Goal: Feedback & Contribution: Contribute content

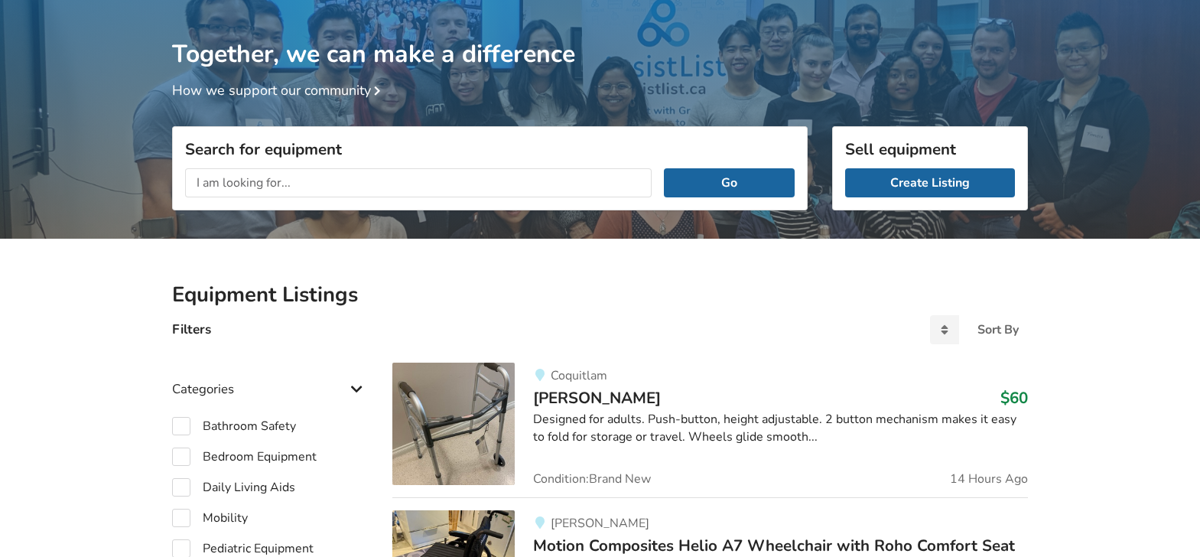
scroll to position [233, 0]
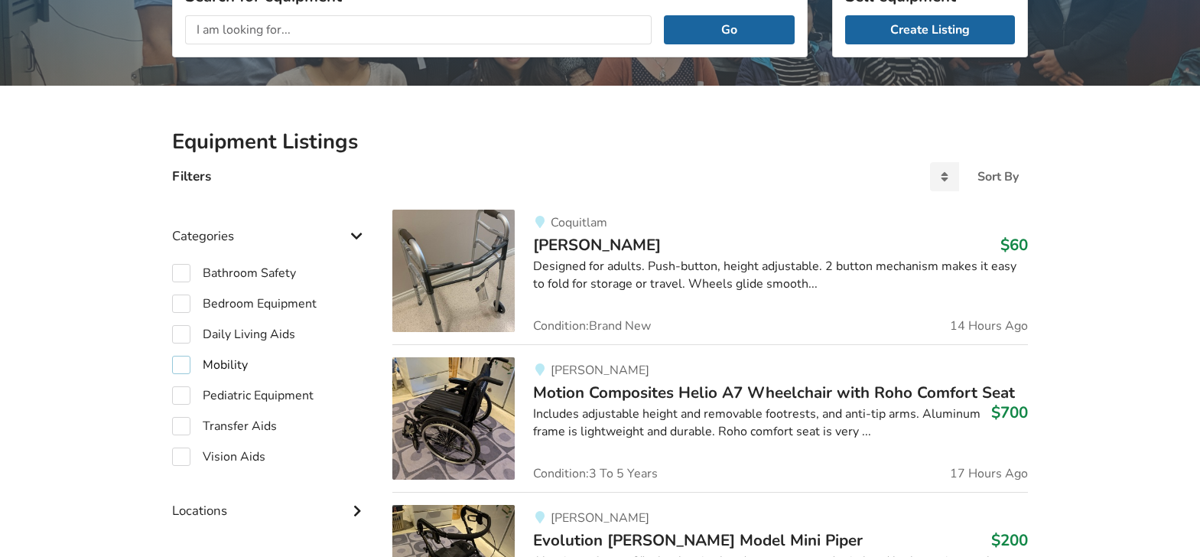
click at [227, 366] on label "Mobility" at bounding box center [210, 365] width 76 height 18
checkbox input "true"
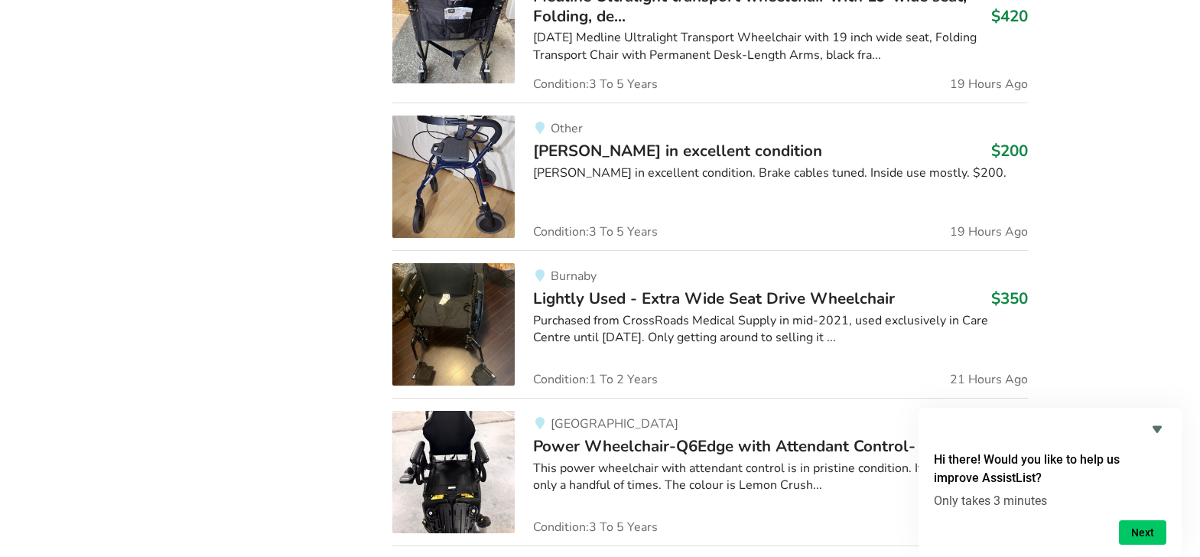
scroll to position [1534, 0]
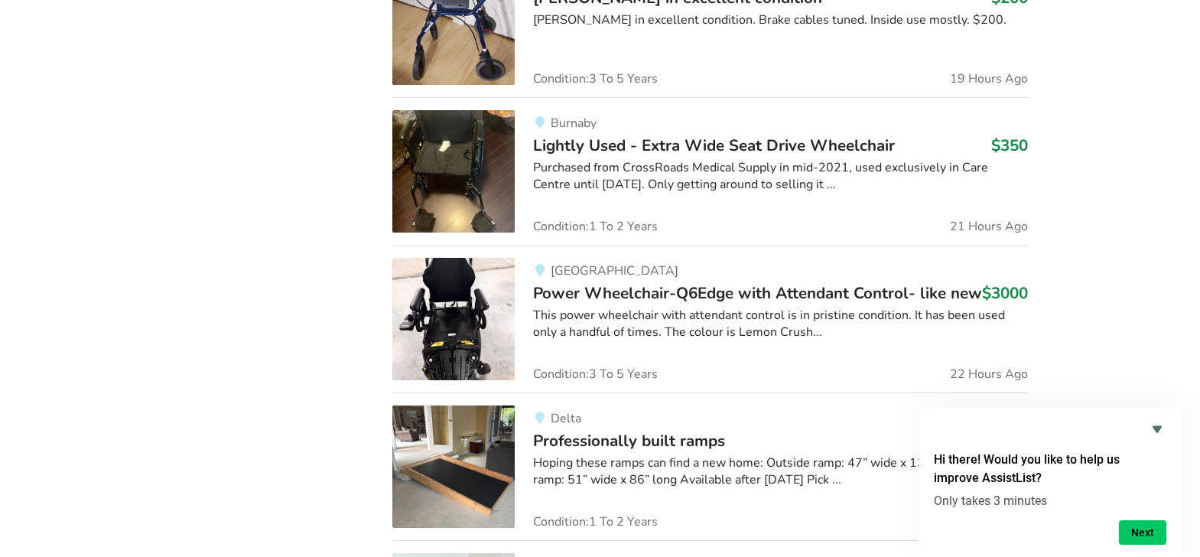
click at [437, 295] on img at bounding box center [453, 319] width 122 height 122
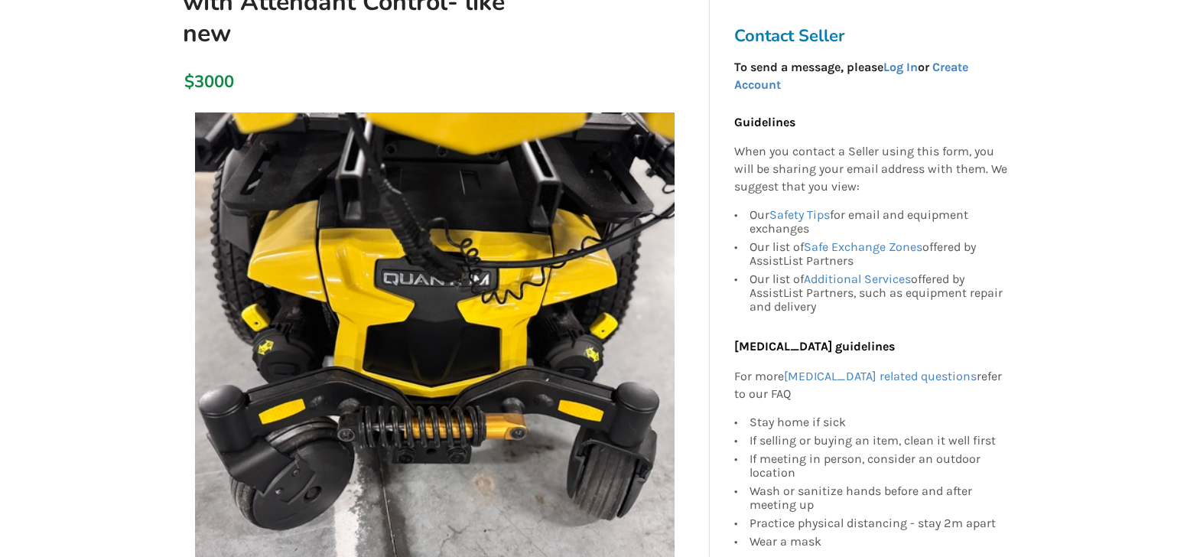
scroll to position [306, 0]
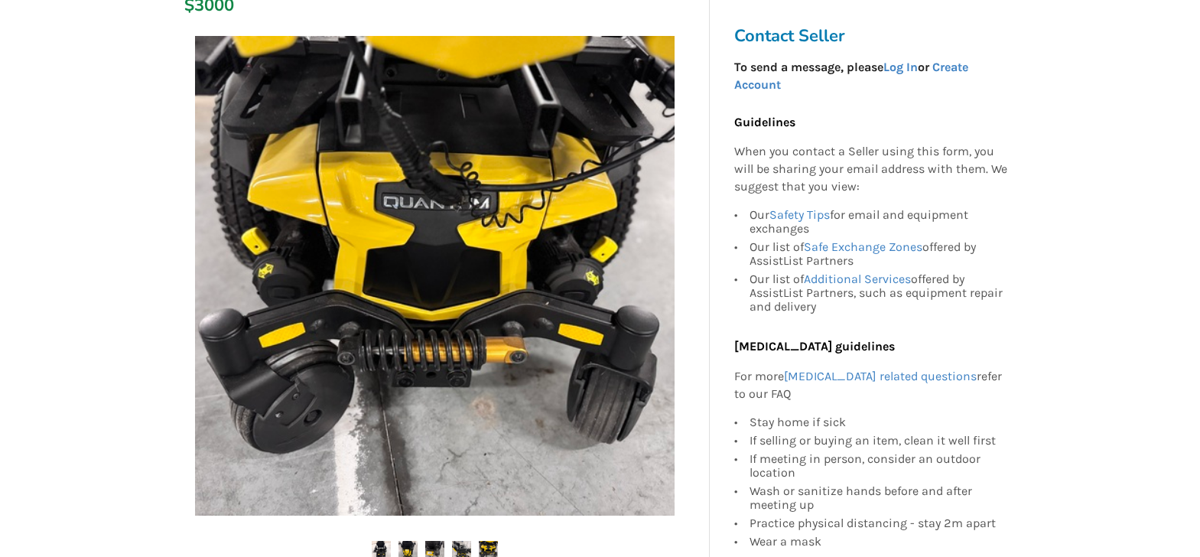
click at [457, 544] on img at bounding box center [461, 550] width 19 height 19
click at [483, 542] on img at bounding box center [488, 550] width 19 height 19
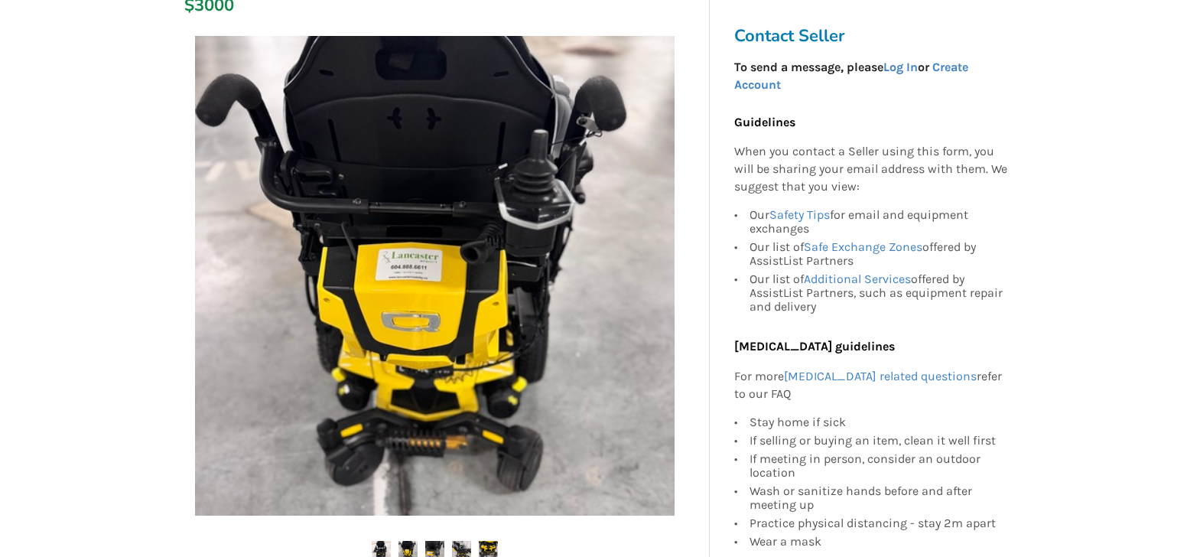
scroll to position [76, 0]
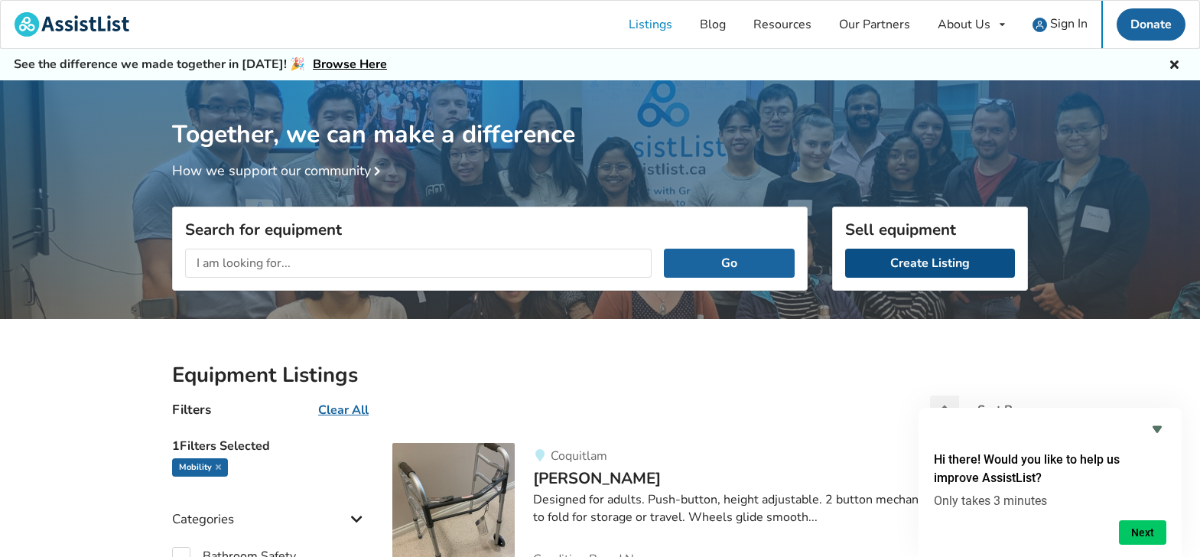
click at [945, 265] on link "Create Listing" at bounding box center [930, 263] width 170 height 29
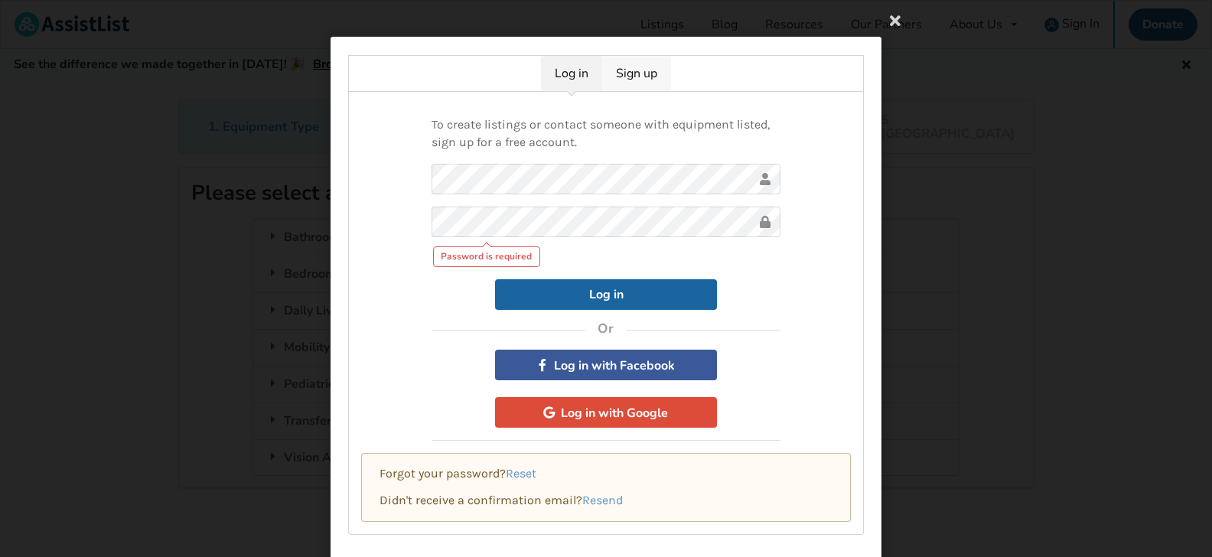
click at [616, 71] on link "Sign up" at bounding box center [636, 73] width 69 height 35
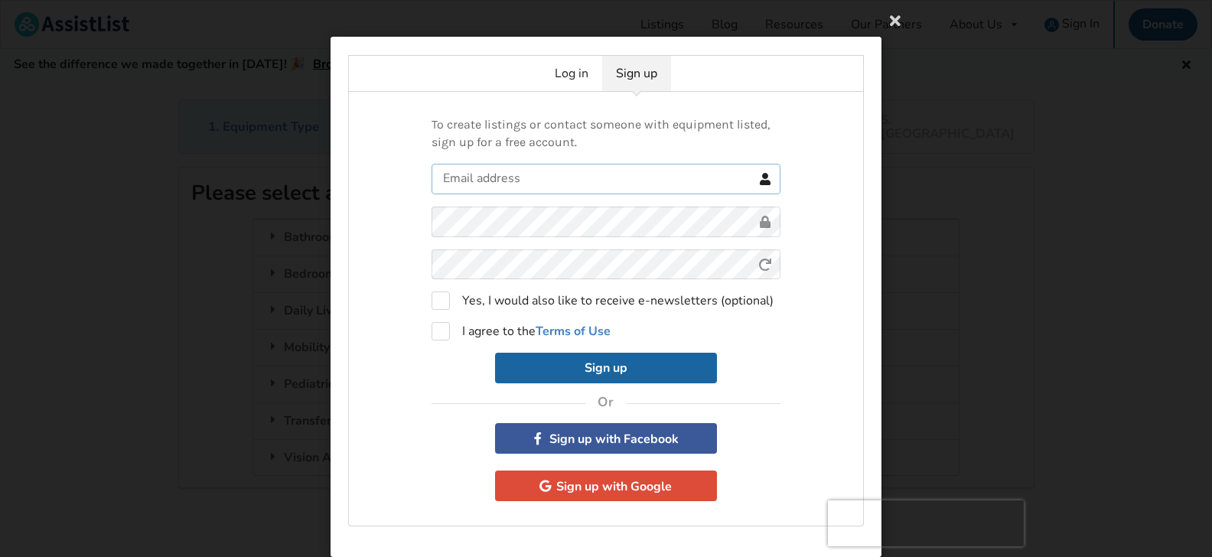
click at [495, 175] on input "text" at bounding box center [605, 179] width 349 height 31
type input "pswalsh@telus.net"
click at [486, 262] on form "pswalsh@telus.net 0cAFcWeA4-DopDHAZ20u5_6bznkX3fdQsFRsaZCeRCkCFnx7rJTIBgk20X_Ef…" at bounding box center [605, 274] width 349 height 220
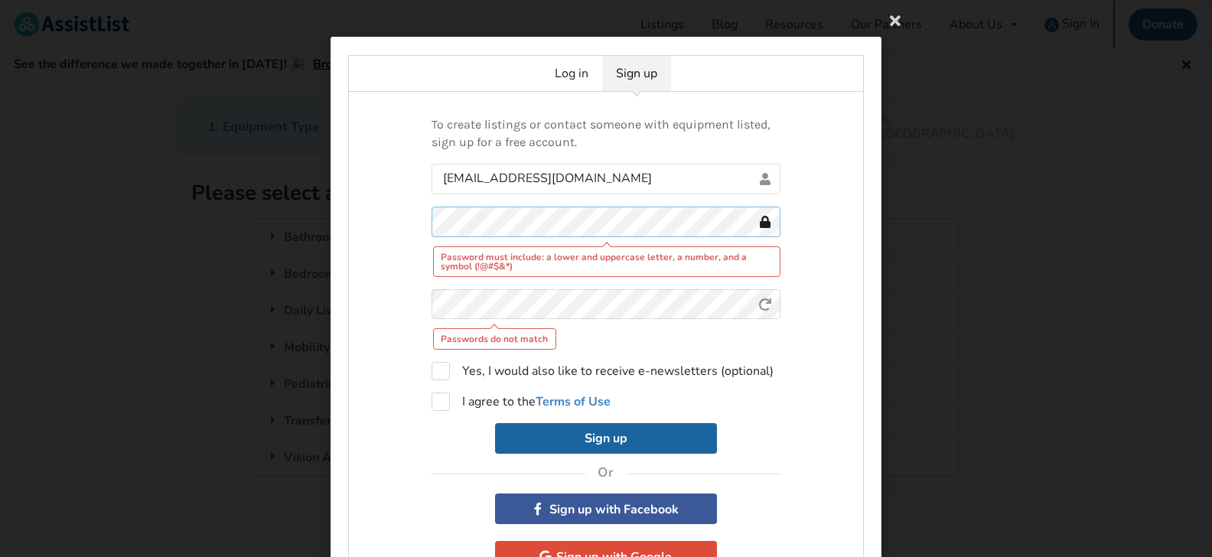
click at [383, 210] on div "To create listings or contact someone with equipment listed, sign up for a free…" at bounding box center [606, 344] width 516 height 505
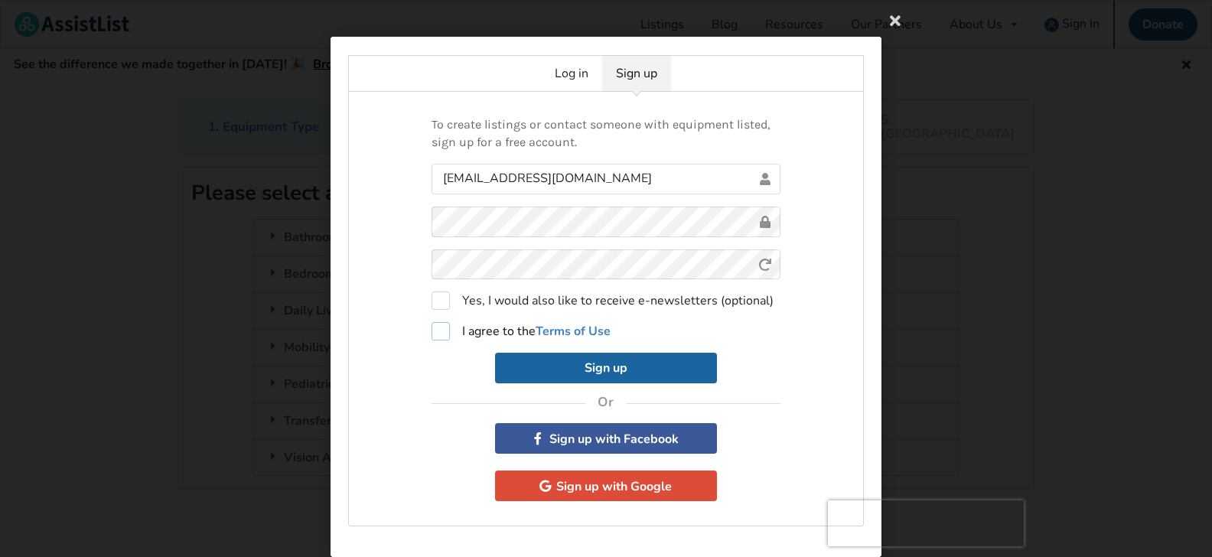
click at [431, 332] on label "I agree to the Terms of Use" at bounding box center [520, 331] width 179 height 18
checkbox input "true"
click at [573, 362] on button "Sign up" at bounding box center [606, 368] width 222 height 31
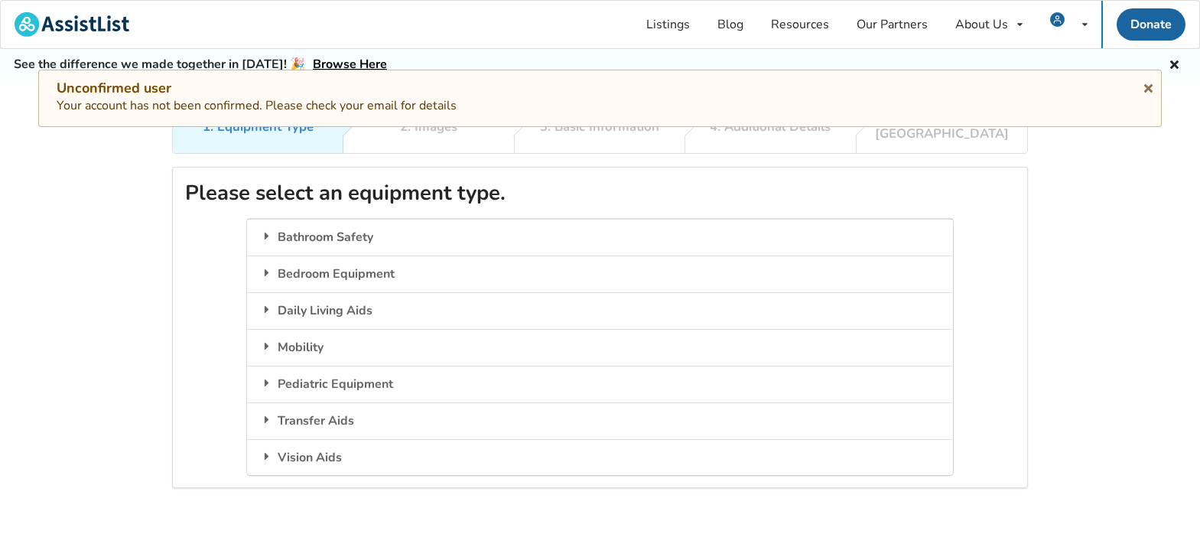
click at [513, 108] on div "Unconfirmed user Your account has not been confirmed. Please check your email f…" at bounding box center [600, 97] width 1087 height 35
click at [1153, 88] on icon at bounding box center [1148, 86] width 15 height 12
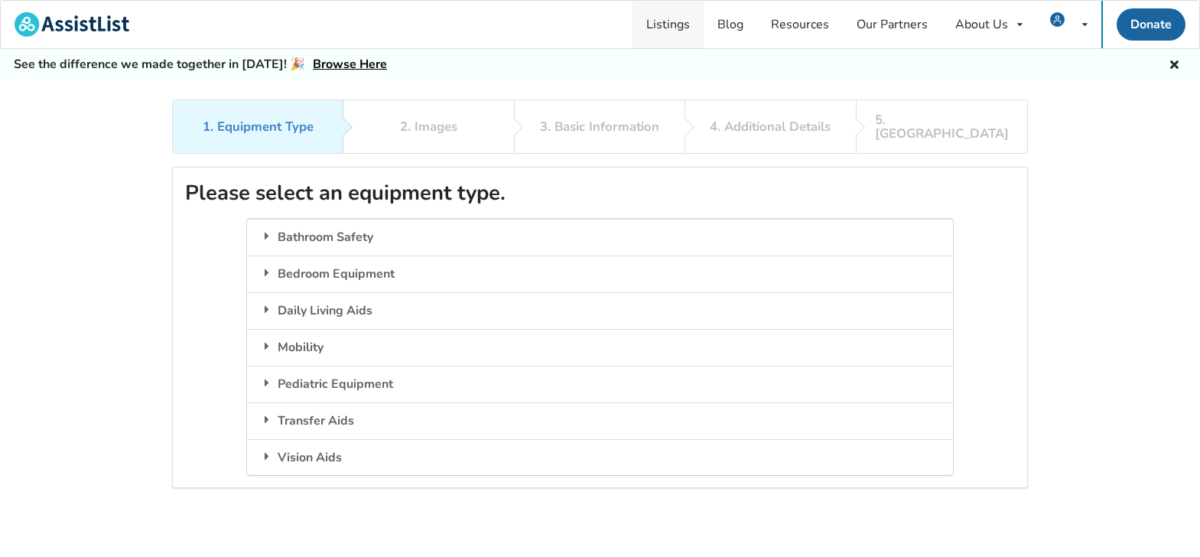
click at [675, 27] on link "Listings" at bounding box center [668, 24] width 71 height 47
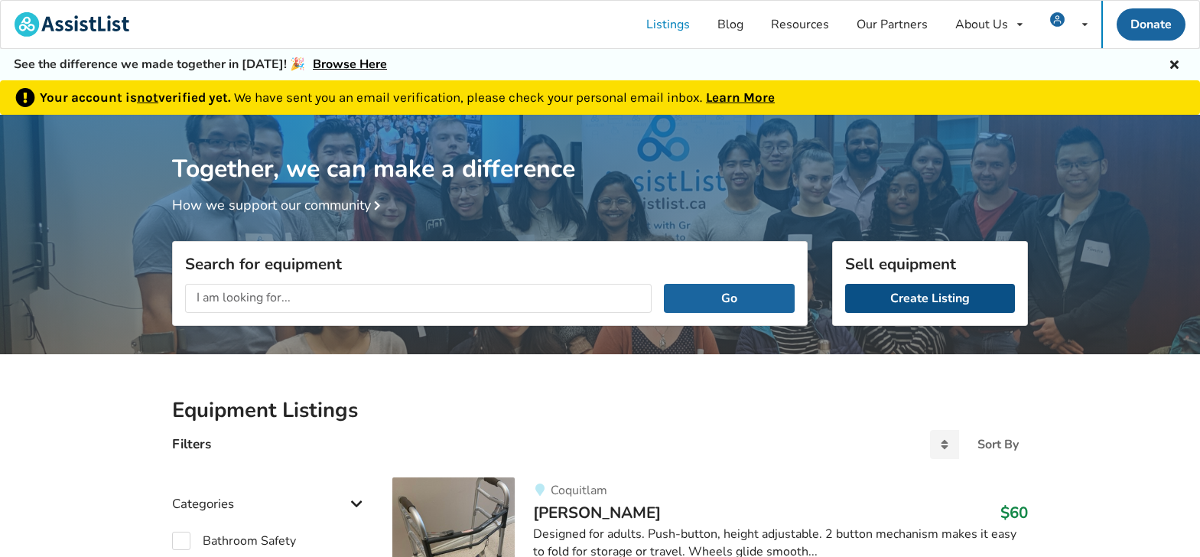
click at [930, 298] on link "Create Listing" at bounding box center [930, 298] width 170 height 29
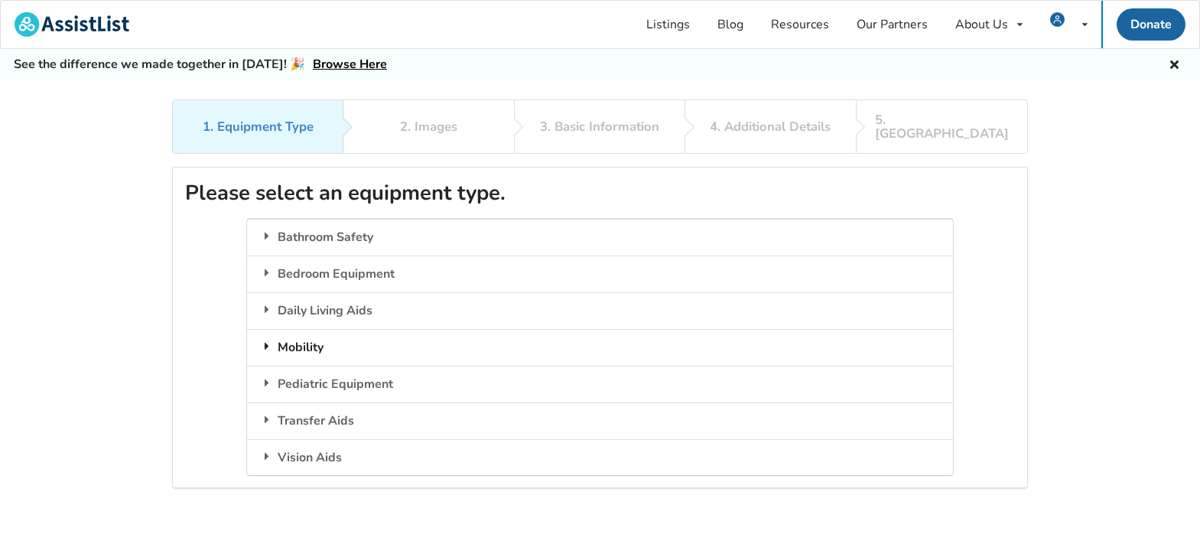
click at [288, 330] on div "Mobility" at bounding box center [599, 347] width 705 height 37
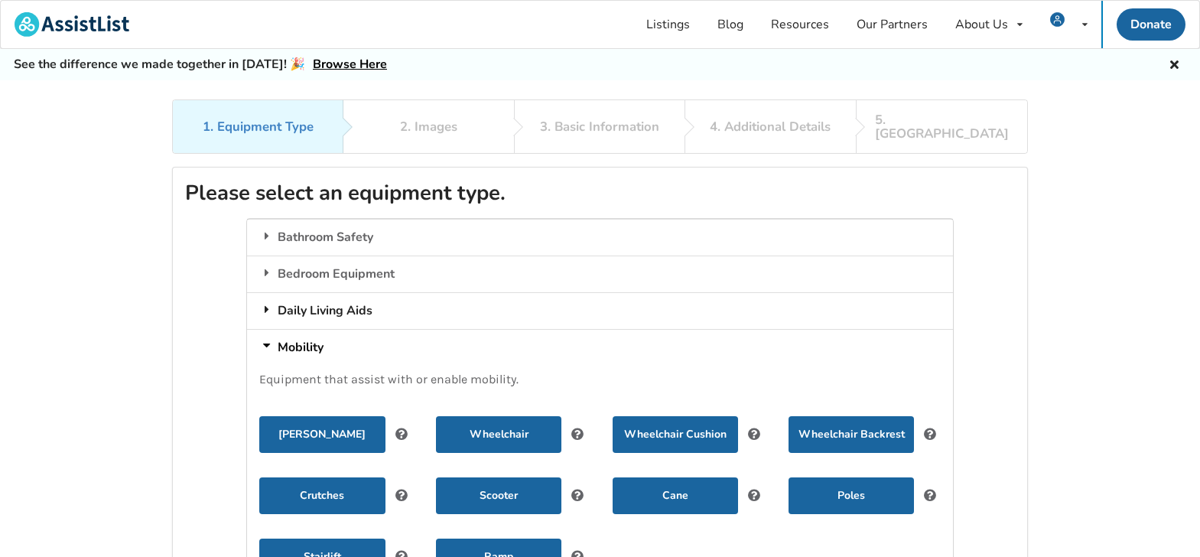
scroll to position [76, 0]
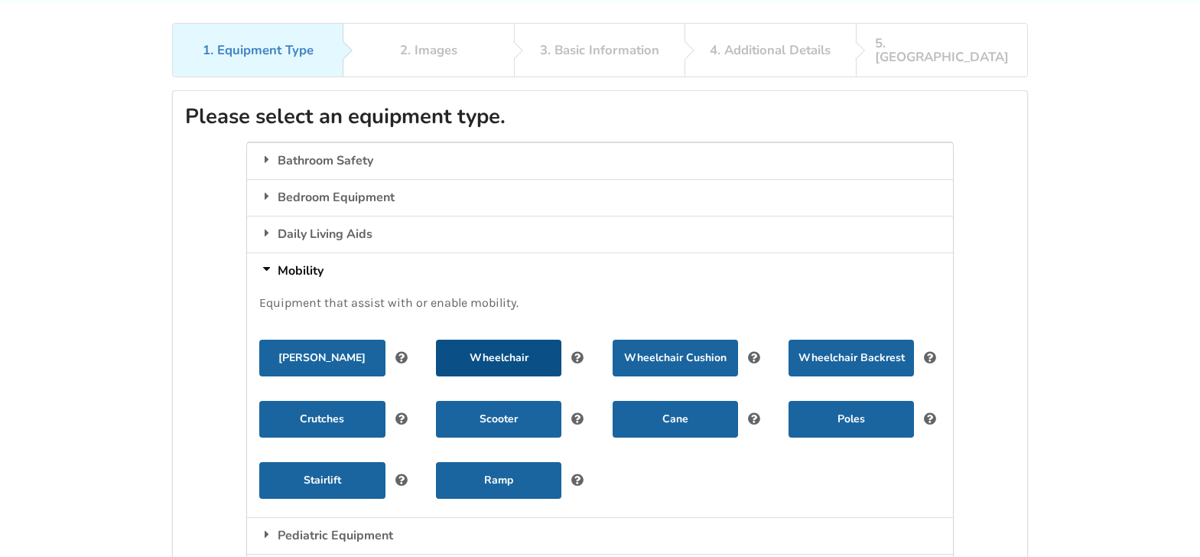
click at [465, 344] on button "Wheelchair" at bounding box center [498, 358] width 125 height 37
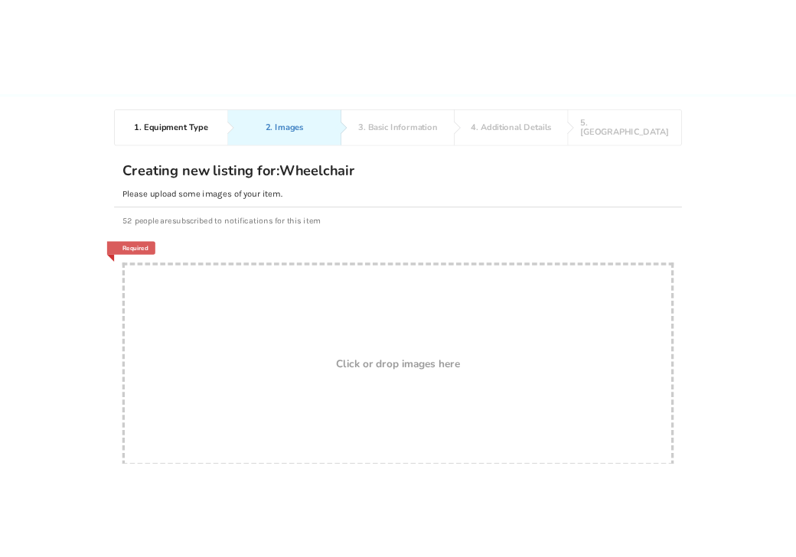
scroll to position [221, 0]
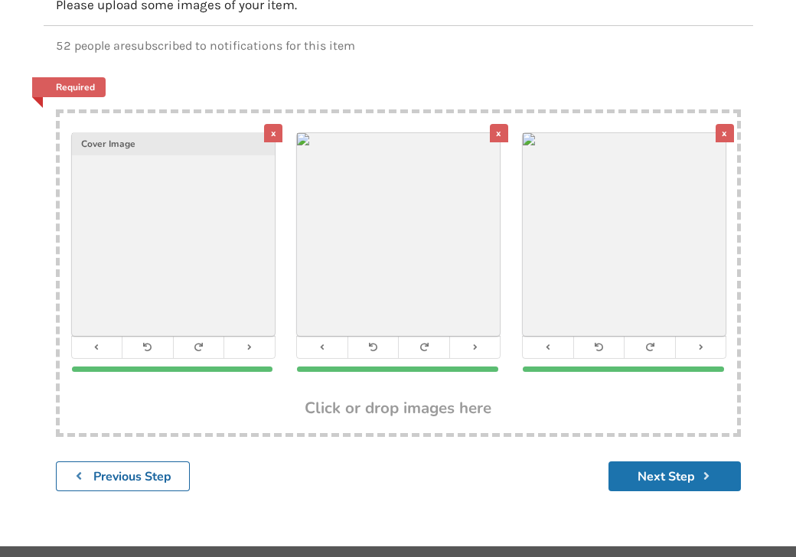
click at [649, 480] on button "Next Step" at bounding box center [674, 476] width 132 height 30
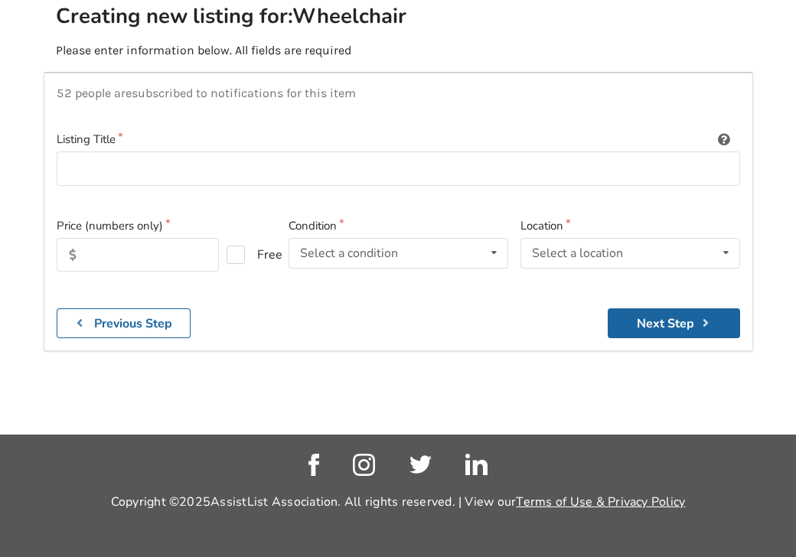
scroll to position [176, 0]
click at [86, 174] on input at bounding box center [398, 168] width 683 height 34
type input "Stretto Q6 Edge motorized wheelchair"
click at [83, 262] on input "text" at bounding box center [138, 255] width 163 height 34
type input "6000"
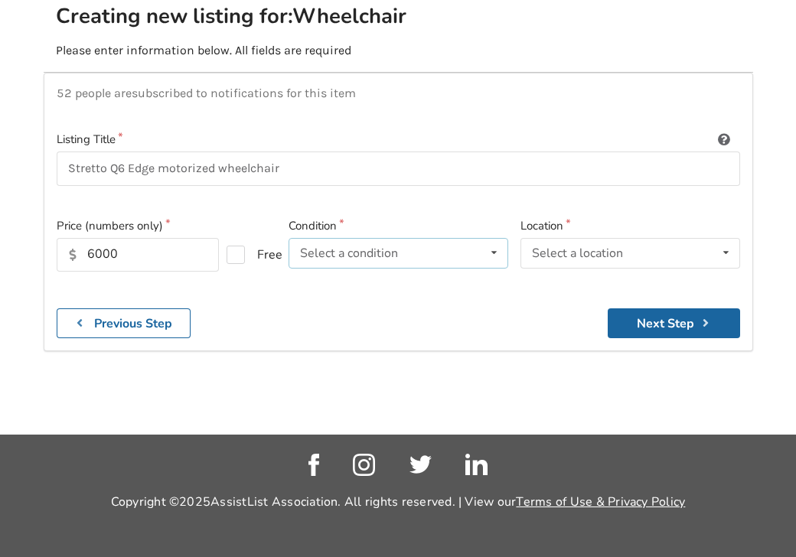
click at [496, 254] on icon at bounding box center [494, 253] width 22 height 28
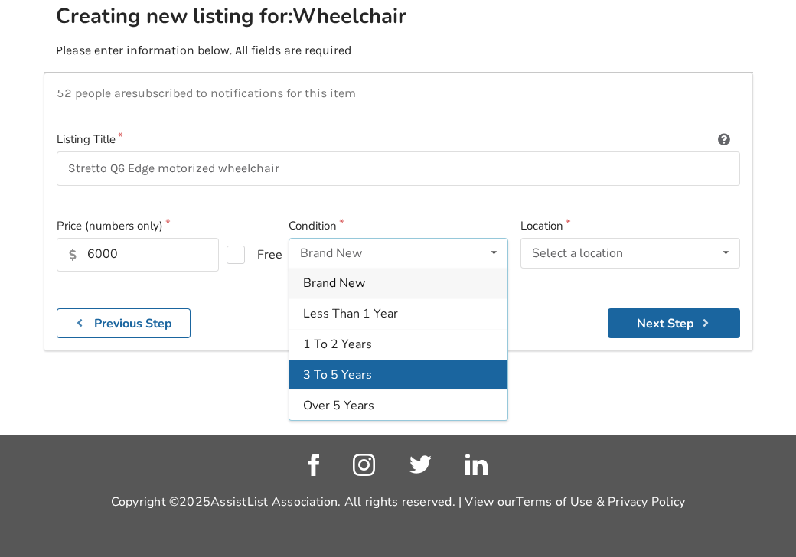
click at [401, 372] on div "3 To 5 Years" at bounding box center [398, 375] width 218 height 31
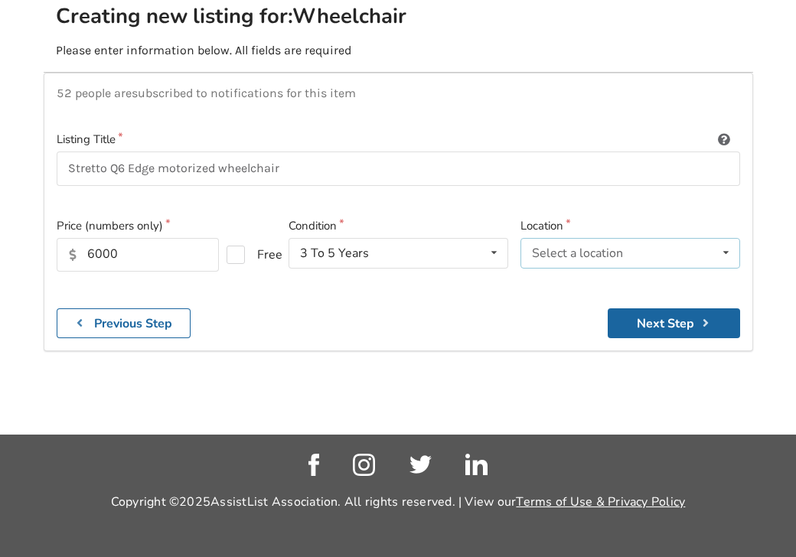
click at [727, 250] on icon at bounding box center [725, 253] width 22 height 28
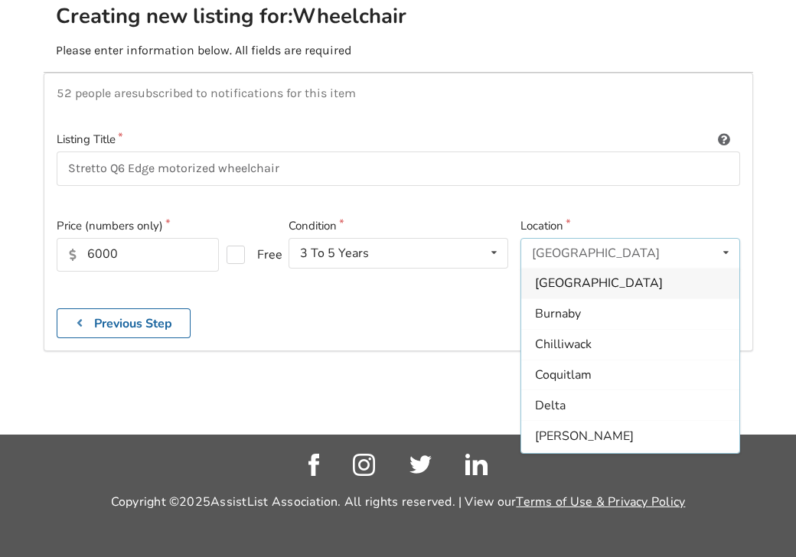
click at [650, 294] on div "[GEOGRAPHIC_DATA]" at bounding box center [630, 283] width 218 height 31
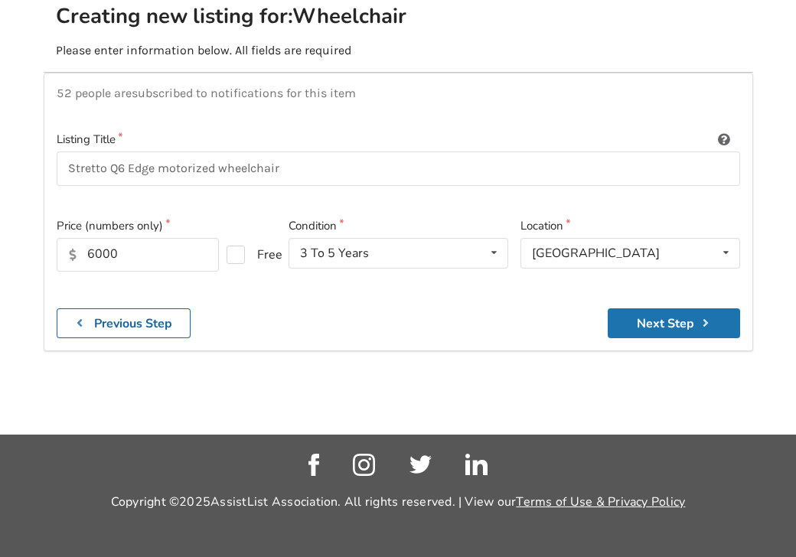
click at [675, 324] on button "Next Step" at bounding box center [673, 323] width 132 height 30
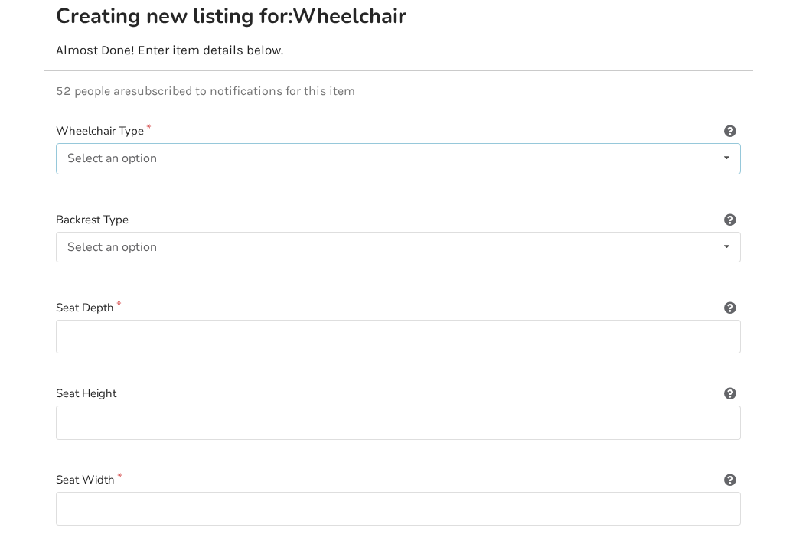
click at [725, 158] on icon at bounding box center [726, 158] width 22 height 28
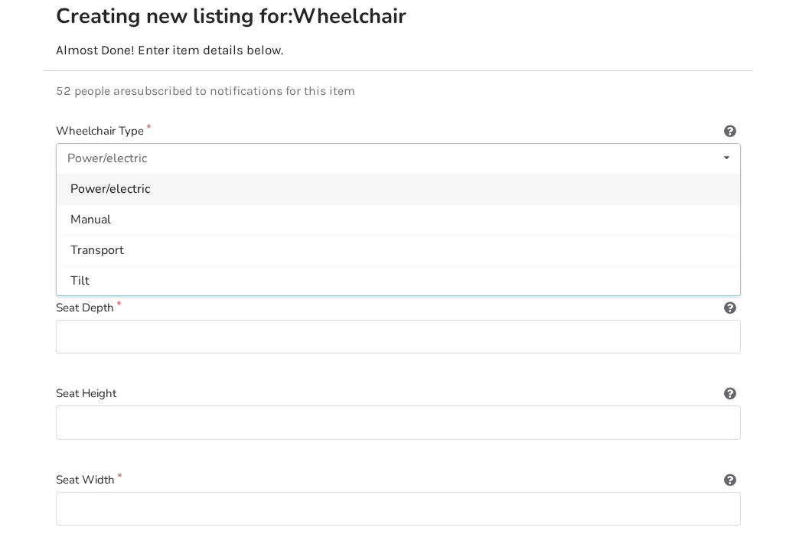
click at [122, 188] on span "Power/electric" at bounding box center [110, 189] width 80 height 17
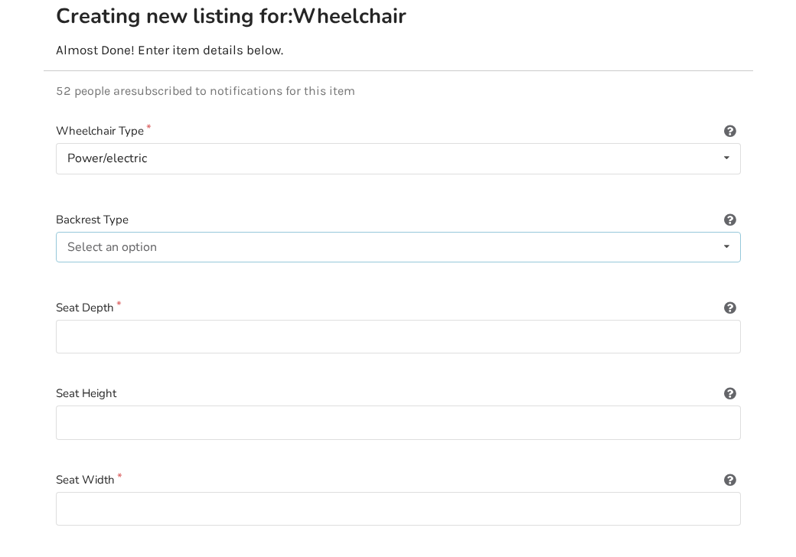
click at [721, 240] on icon at bounding box center [726, 247] width 22 height 28
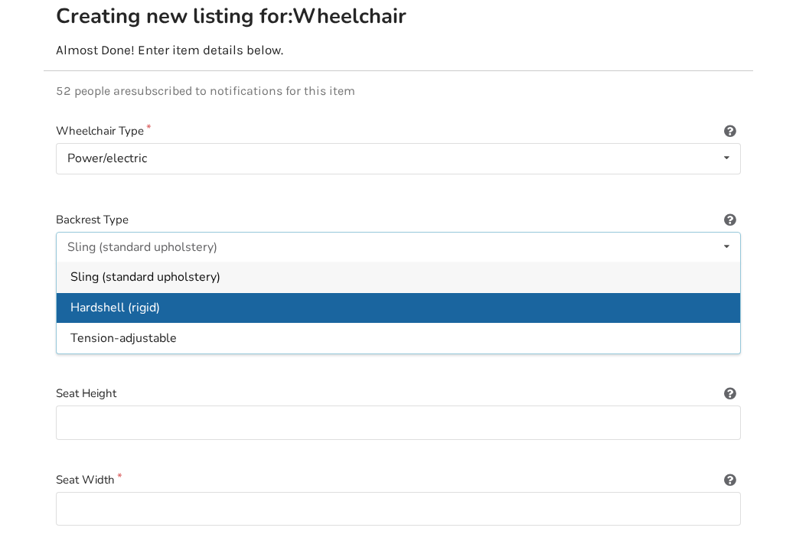
click at [149, 304] on span "Hardshell (rigid)" at bounding box center [114, 307] width 89 height 17
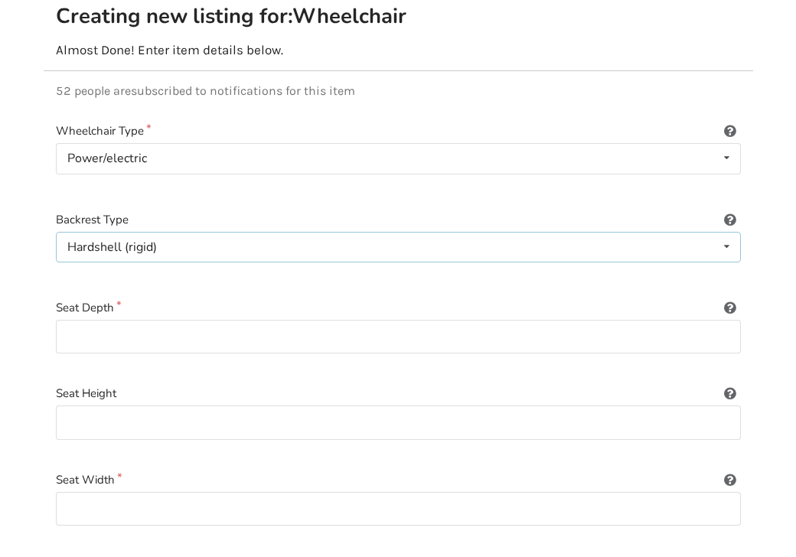
scroll to position [252, 0]
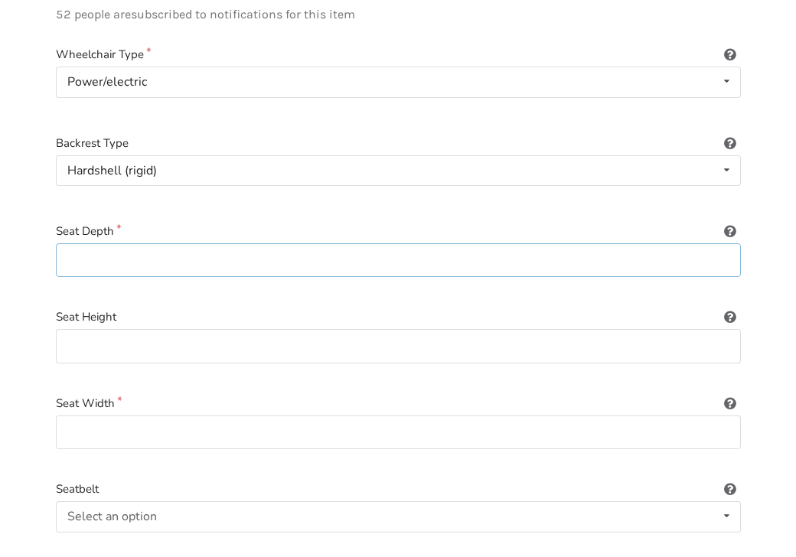
click at [721, 259] on input at bounding box center [398, 260] width 685 height 34
type input "18""
click at [323, 338] on input at bounding box center [398, 346] width 685 height 34
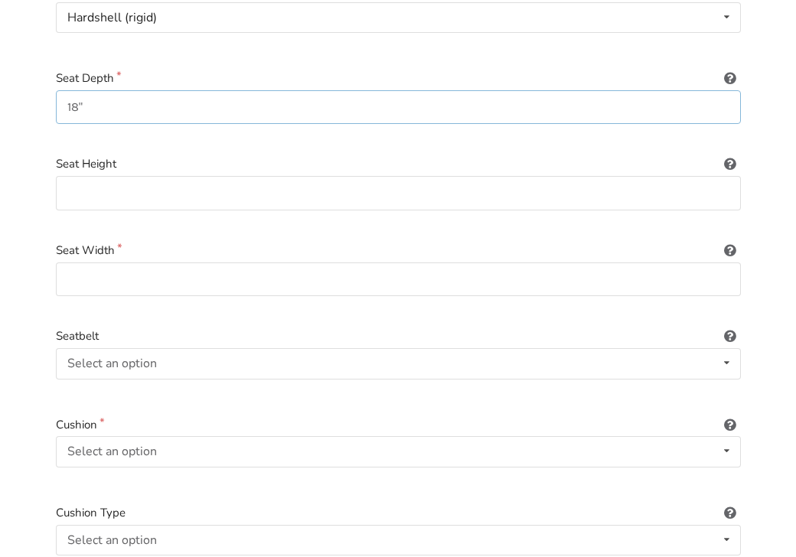
drag, startPoint x: 90, startPoint y: 106, endPoint x: 57, endPoint y: 100, distance: 34.1
click at [57, 100] on input "18"" at bounding box center [398, 107] width 685 height 34
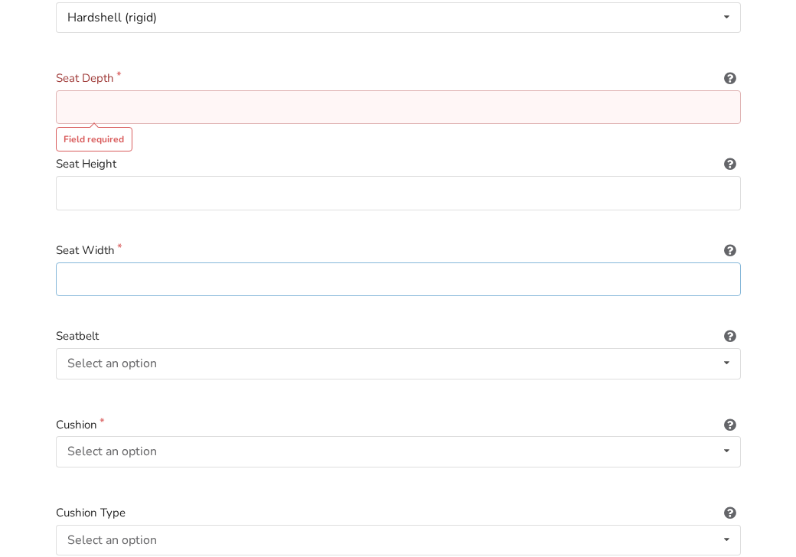
click at [105, 278] on input at bounding box center [398, 279] width 685 height 34
type input "18""
click at [124, 106] on input at bounding box center [398, 107] width 685 height 34
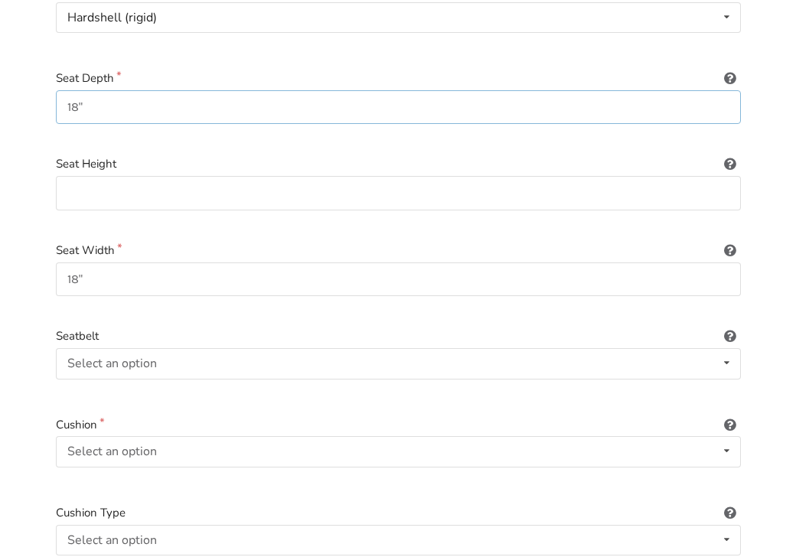
type input "18""
click at [177, 198] on input at bounding box center [398, 193] width 685 height 34
type input "23""
click at [177, 266] on input "18"" at bounding box center [398, 279] width 685 height 34
click at [151, 361] on div "Select an option" at bounding box center [111, 363] width 89 height 12
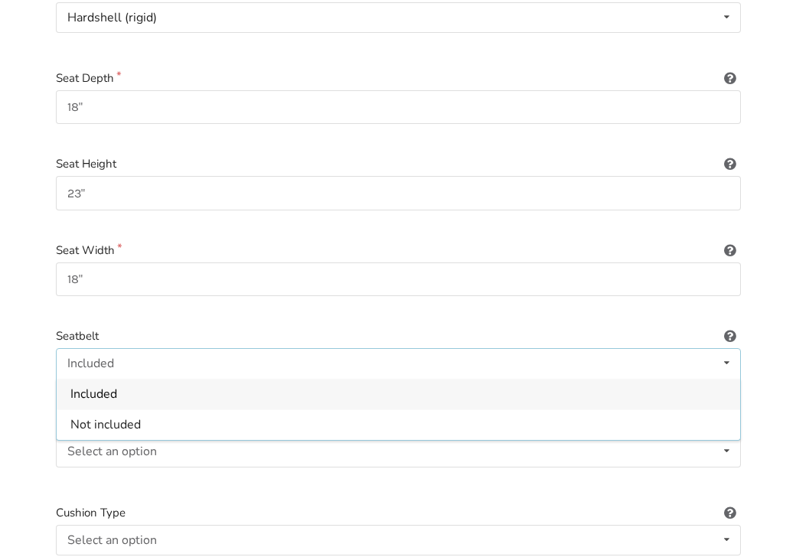
drag, startPoint x: 142, startPoint y: 395, endPoint x: 151, endPoint y: 389, distance: 11.5
click at [141, 395] on div "Included" at bounding box center [398, 394] width 683 height 31
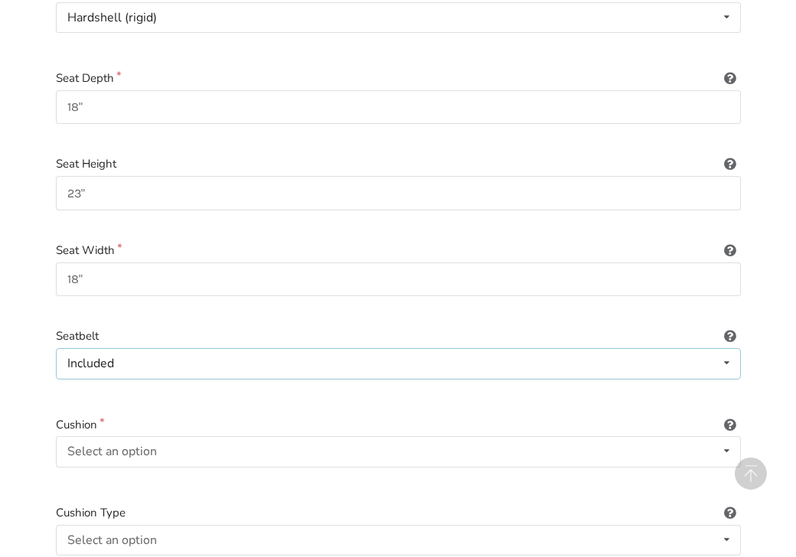
scroll to position [558, 0]
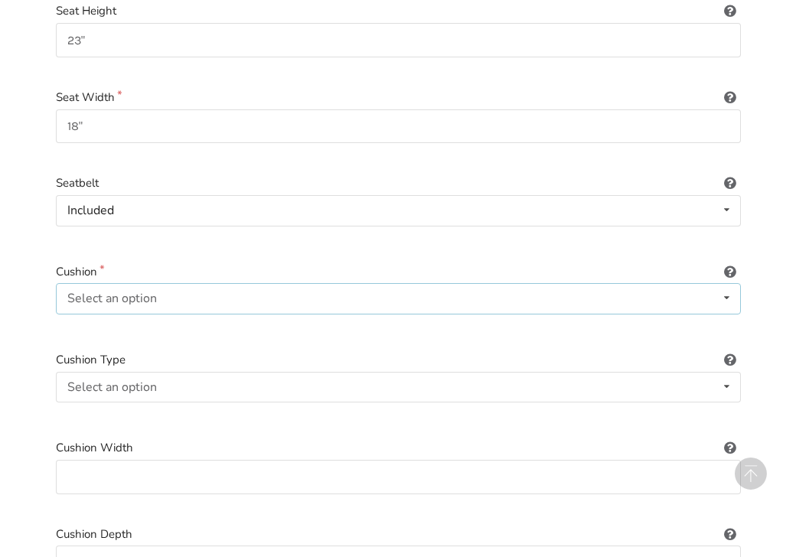
click at [727, 301] on icon at bounding box center [726, 298] width 22 height 28
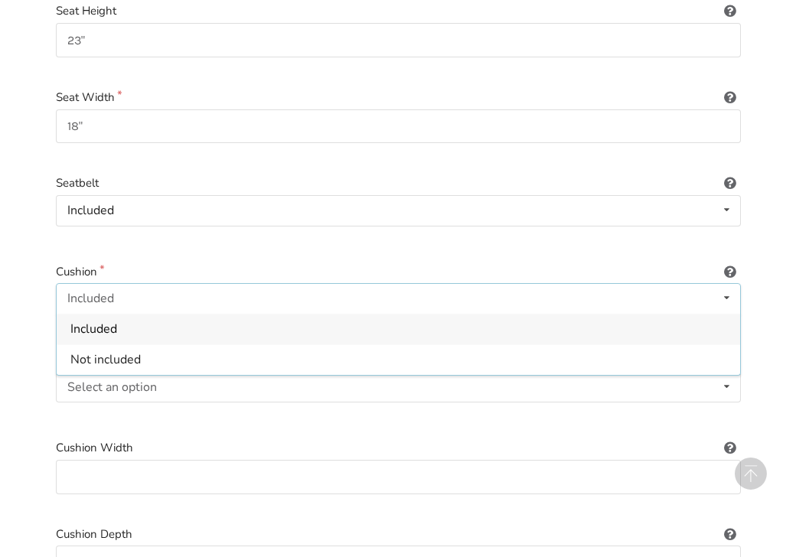
click at [73, 340] on div "Included" at bounding box center [398, 329] width 683 height 31
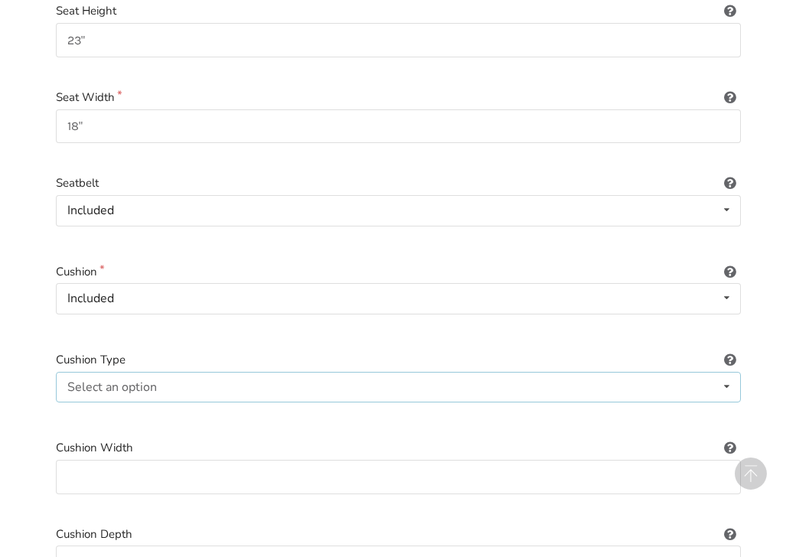
click at [729, 388] on icon at bounding box center [726, 387] width 22 height 28
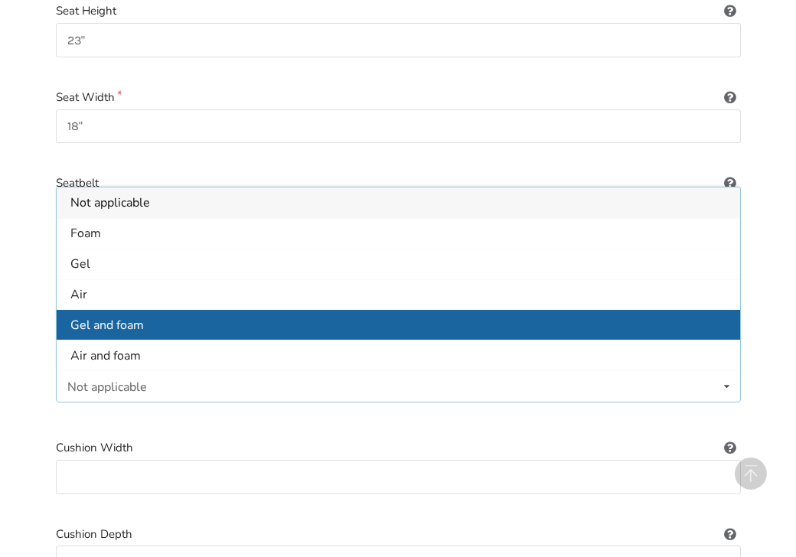
click at [141, 321] on span "Gel and foam" at bounding box center [106, 325] width 73 height 17
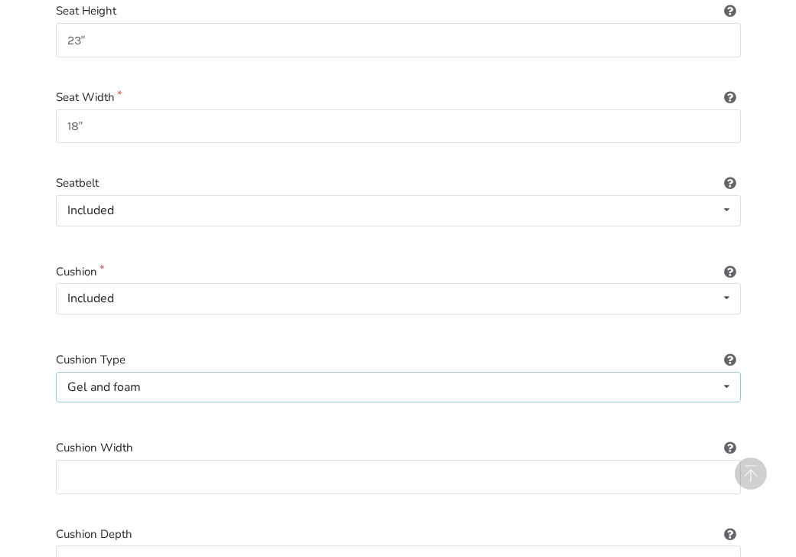
scroll to position [711, 0]
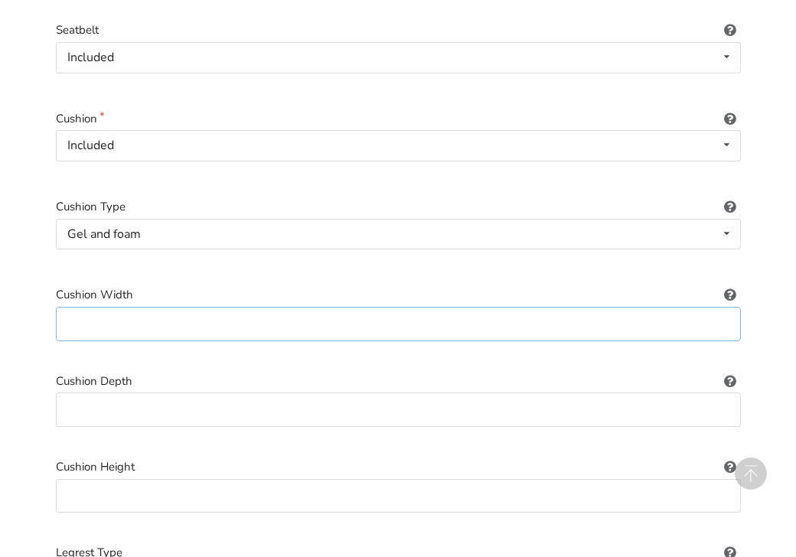
click at [182, 327] on input at bounding box center [398, 324] width 685 height 34
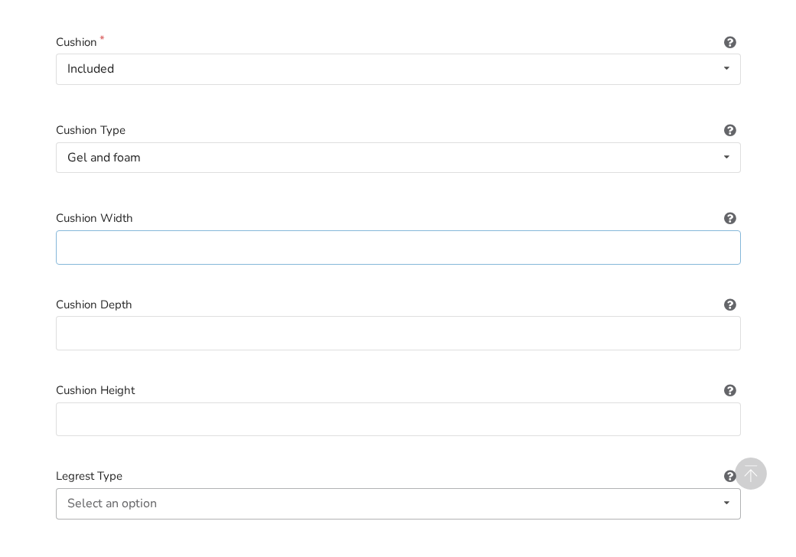
scroll to position [941, 0]
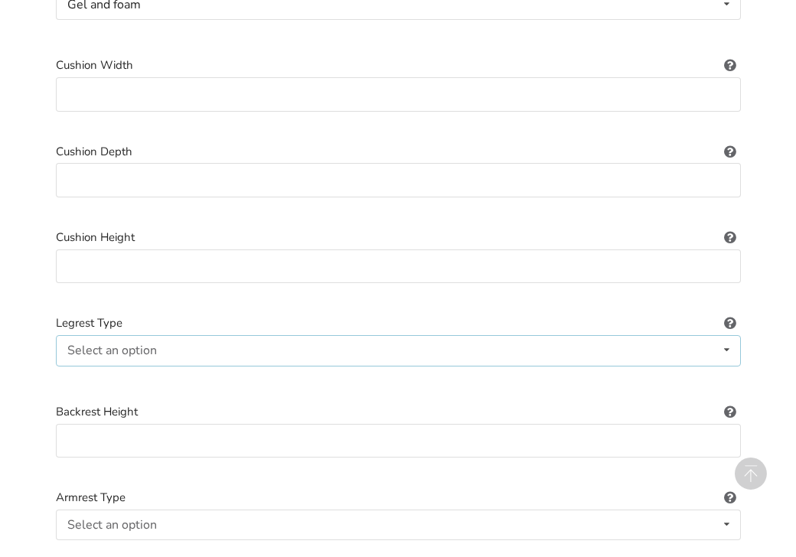
click at [176, 350] on div "Select an option Standard Height-adjustable Elevating" at bounding box center [398, 350] width 685 height 31
click at [136, 102] on input at bounding box center [398, 94] width 685 height 34
type input "18""
drag, startPoint x: 115, startPoint y: 175, endPoint x: 116, endPoint y: 161, distance: 13.8
click at [114, 171] on input at bounding box center [398, 180] width 685 height 34
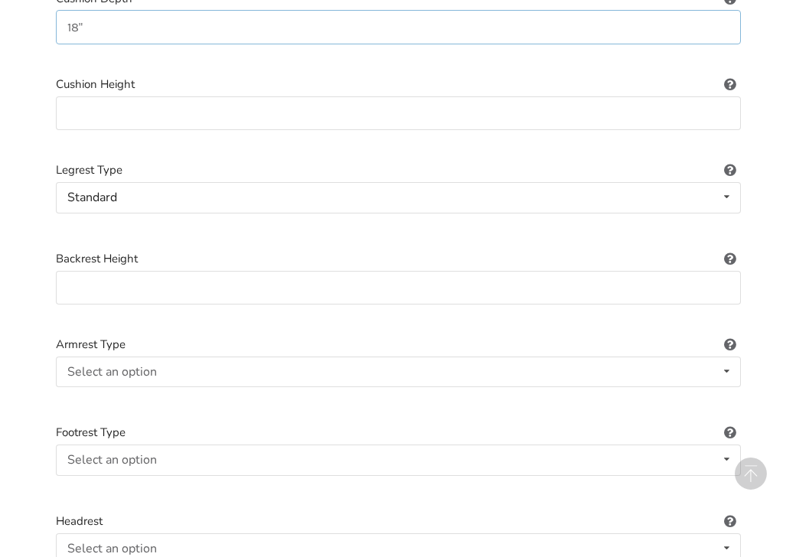
scroll to position [1170, 0]
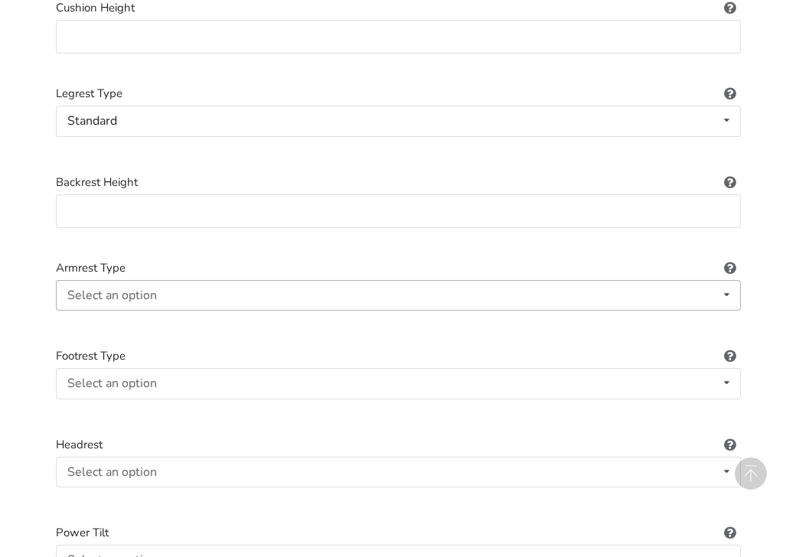
type input "18""
click at [729, 294] on icon at bounding box center [726, 295] width 22 height 28
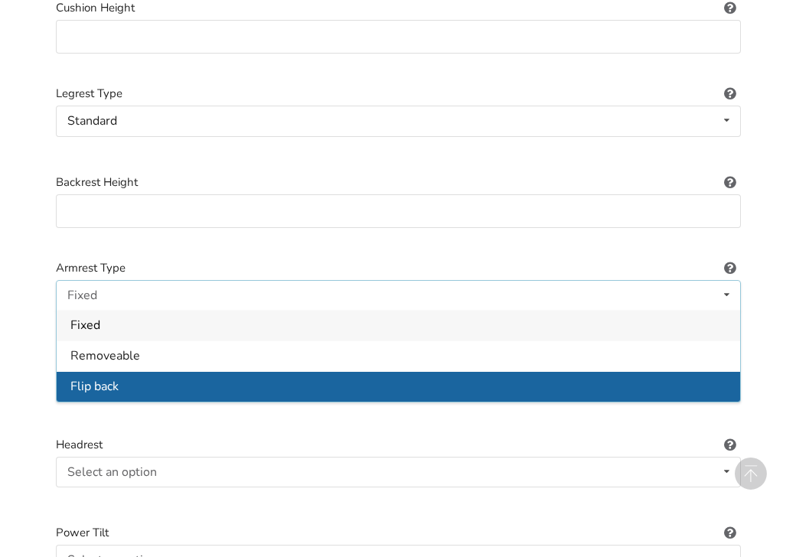
click at [151, 392] on div "Flip back" at bounding box center [398, 386] width 683 height 31
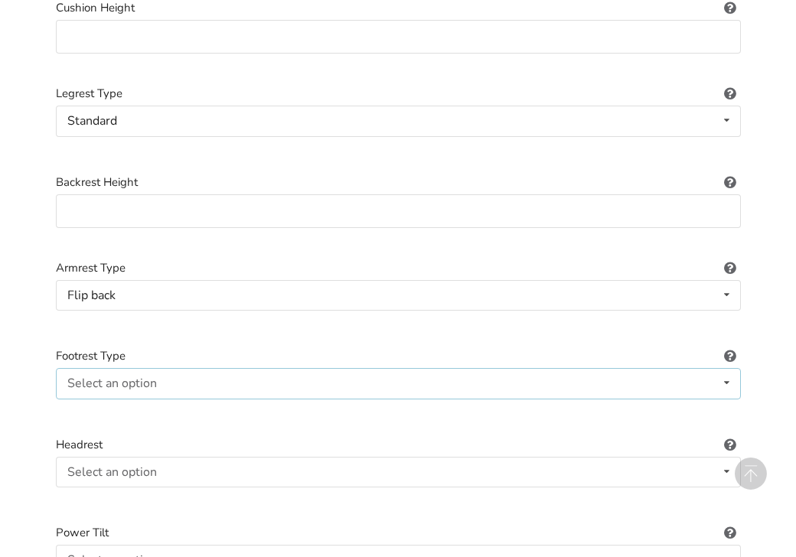
click at [726, 379] on icon at bounding box center [726, 383] width 22 height 28
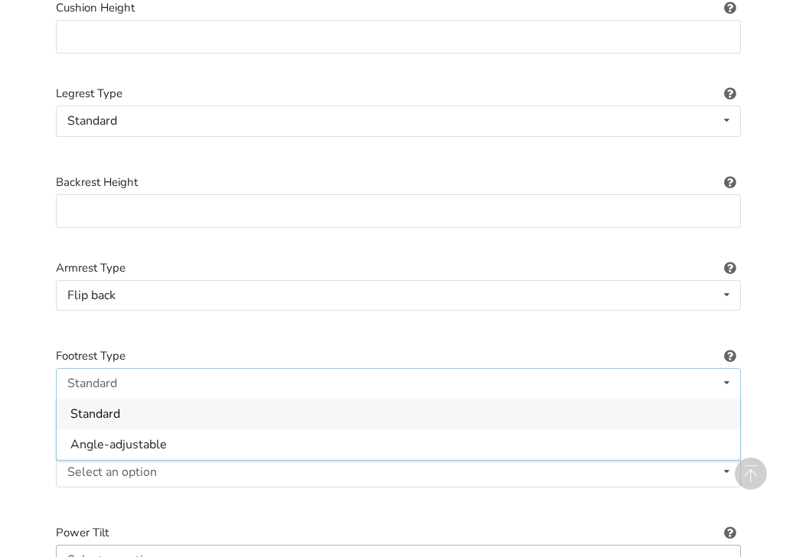
scroll to position [1400, 0]
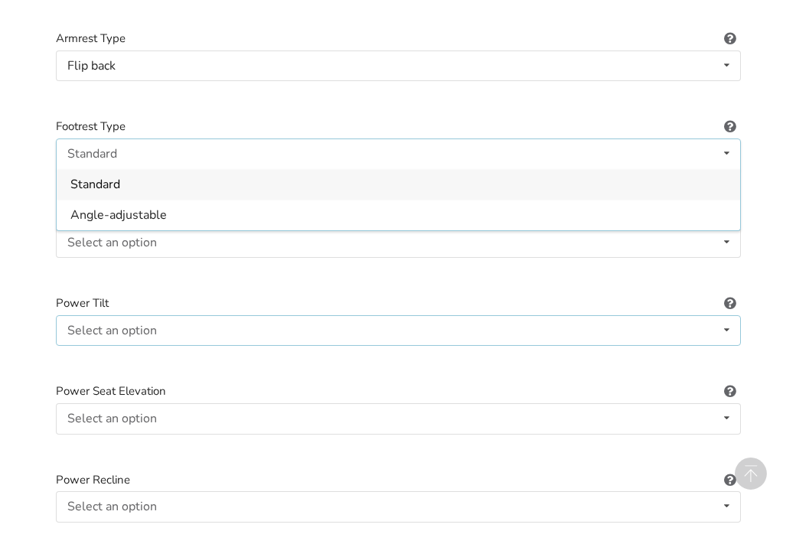
click at [724, 327] on icon at bounding box center [726, 330] width 22 height 28
click at [723, 238] on icon at bounding box center [726, 242] width 22 height 28
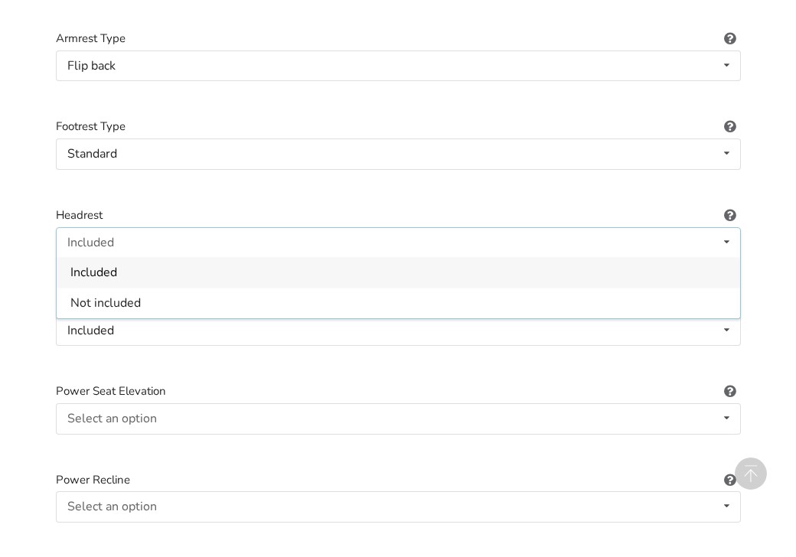
click at [106, 273] on span "Included" at bounding box center [93, 272] width 47 height 17
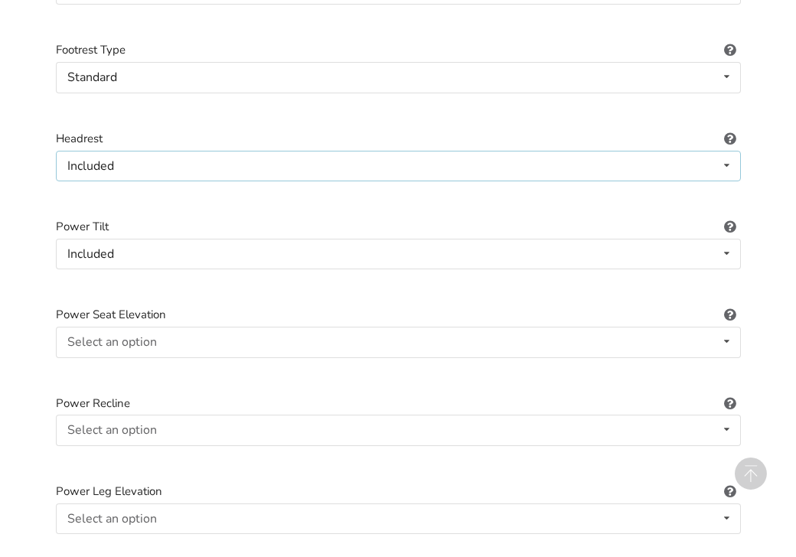
scroll to position [1553, 0]
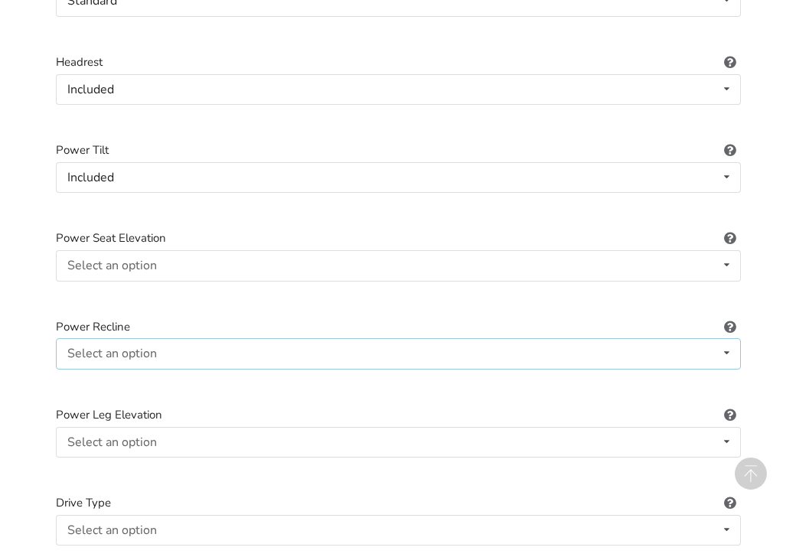
click at [727, 351] on icon at bounding box center [726, 353] width 22 height 28
click at [120, 379] on div "Included" at bounding box center [398, 384] width 683 height 31
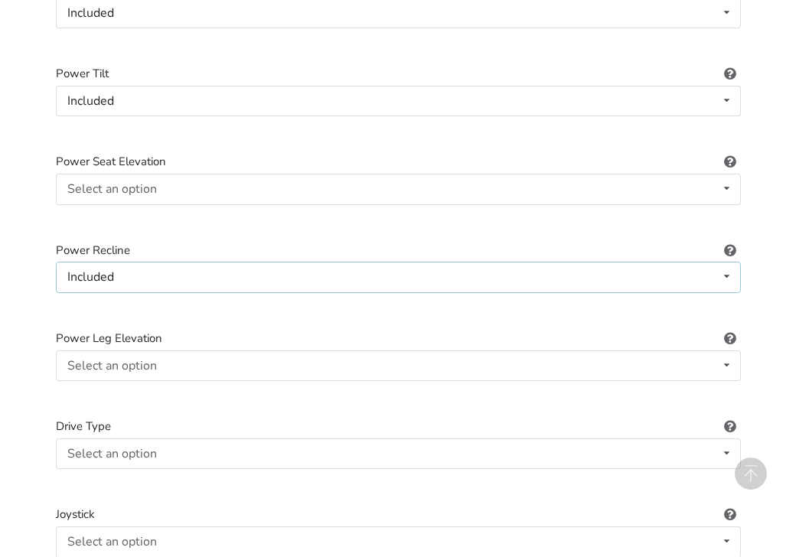
scroll to position [1782, 0]
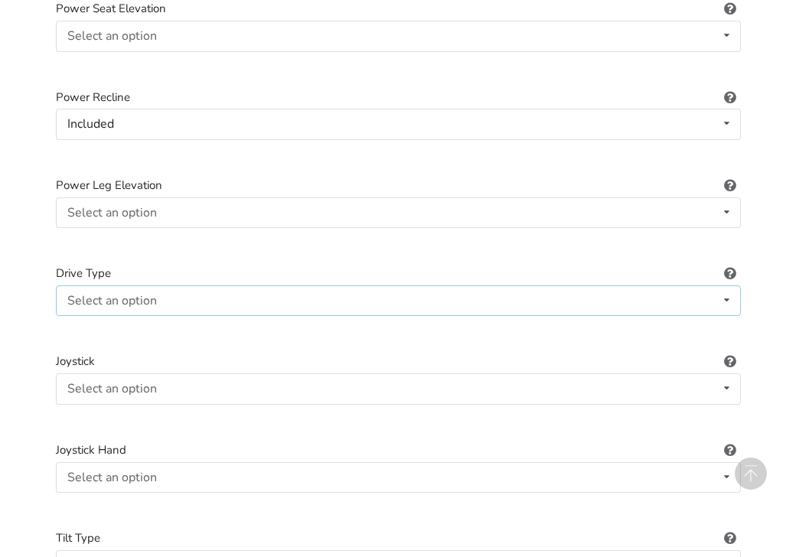
click at [728, 298] on icon at bounding box center [726, 300] width 22 height 28
click at [112, 275] on label "Drive Type" at bounding box center [398, 274] width 685 height 18
click at [730, 389] on icon at bounding box center [726, 388] width 22 height 28
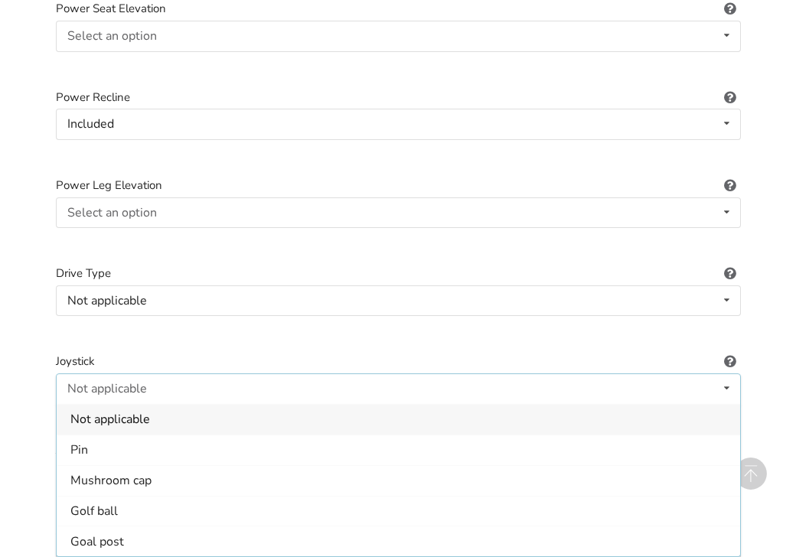
scroll to position [1935, 0]
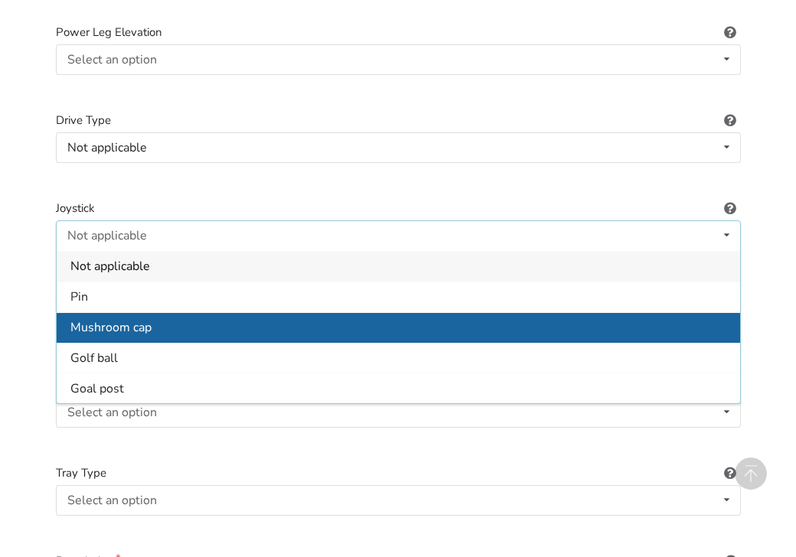
click at [166, 330] on div "Mushroom cap" at bounding box center [398, 326] width 683 height 31
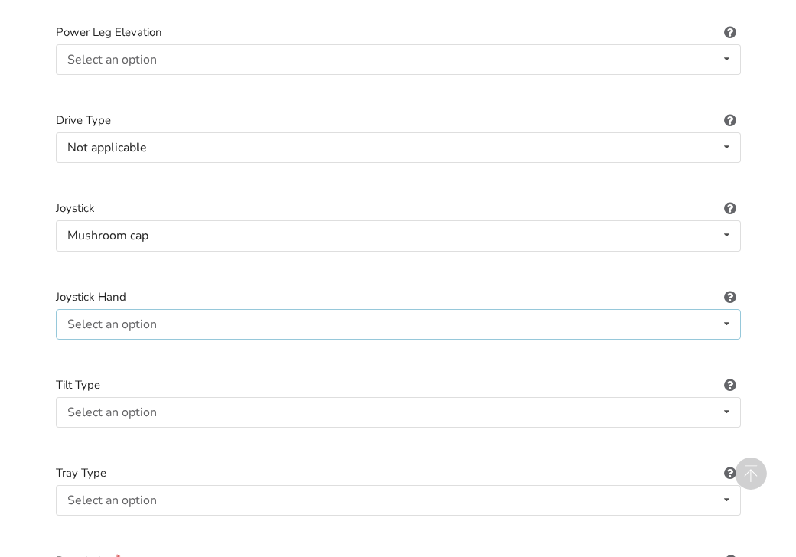
click at [728, 320] on icon at bounding box center [726, 324] width 22 height 28
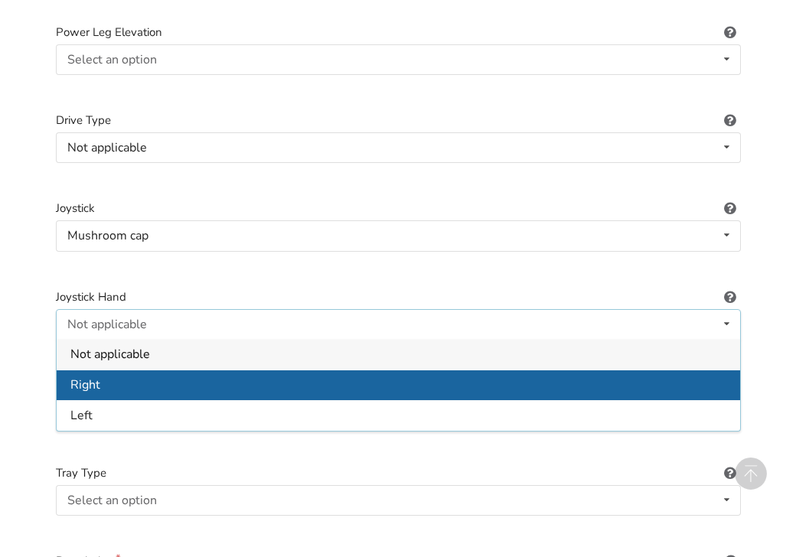
click at [96, 386] on span "Right" at bounding box center [85, 384] width 30 height 17
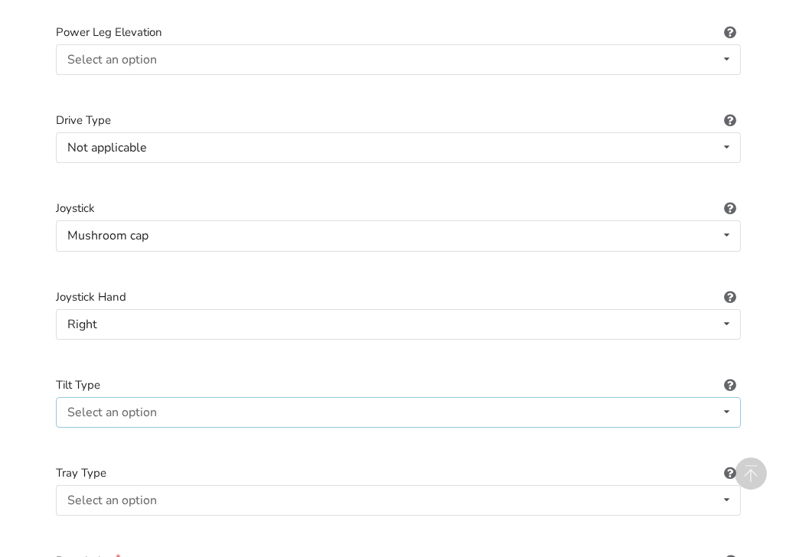
click at [726, 408] on icon at bounding box center [726, 412] width 22 height 28
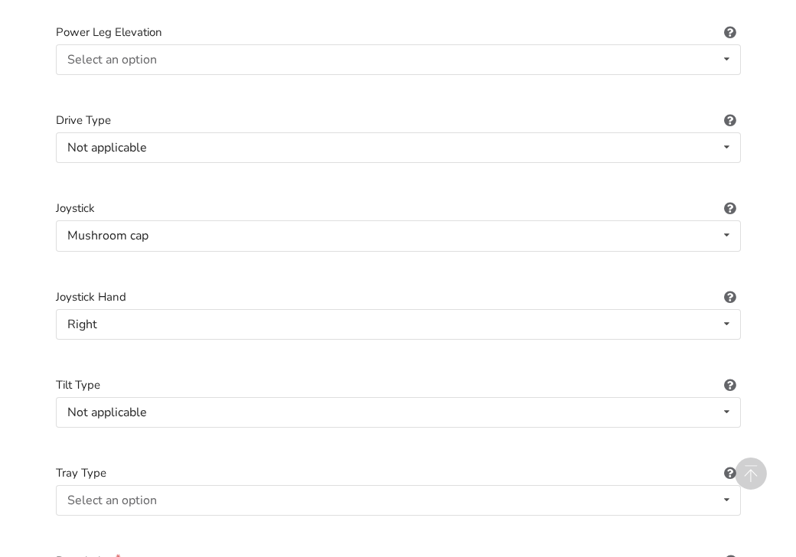
scroll to position [2088, 0]
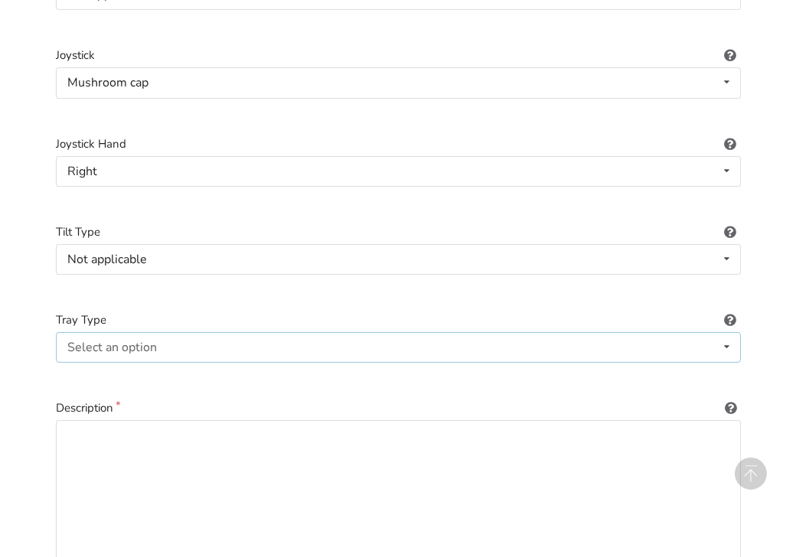
click at [726, 343] on icon at bounding box center [726, 347] width 22 height 28
click at [350, 314] on label "Tray Type" at bounding box center [398, 320] width 685 height 18
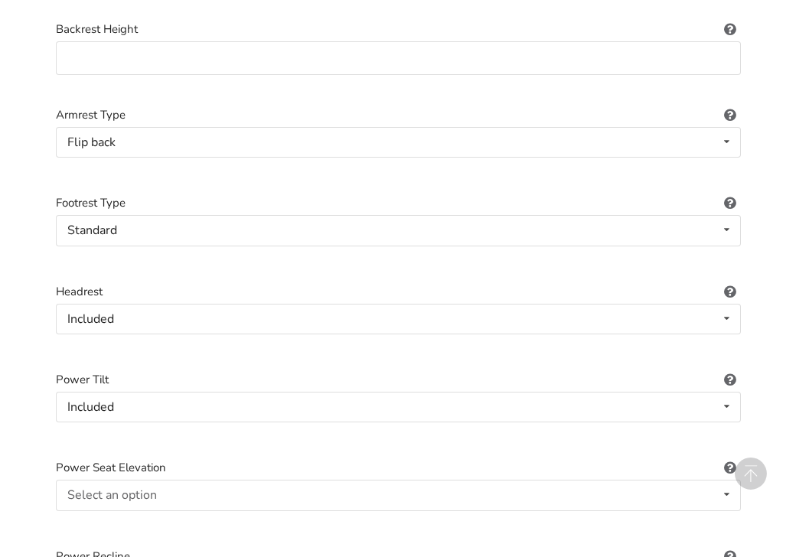
scroll to position [1247, 0]
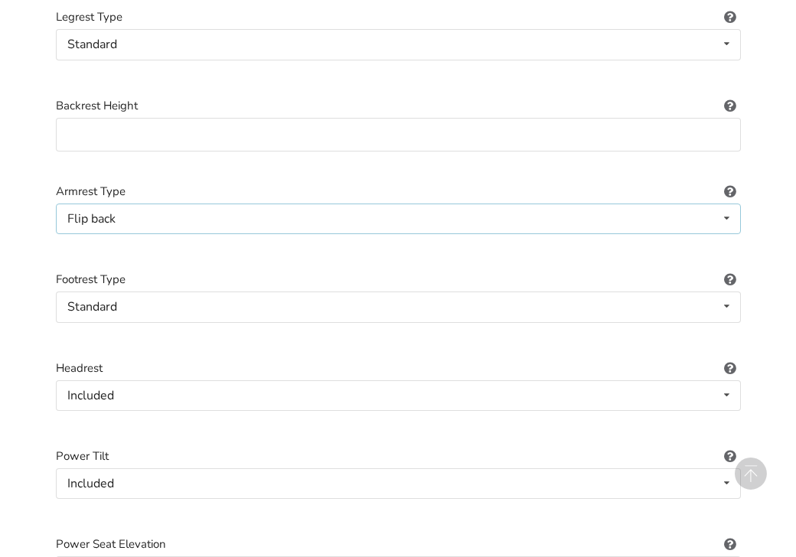
click at [725, 220] on icon at bounding box center [726, 218] width 22 height 28
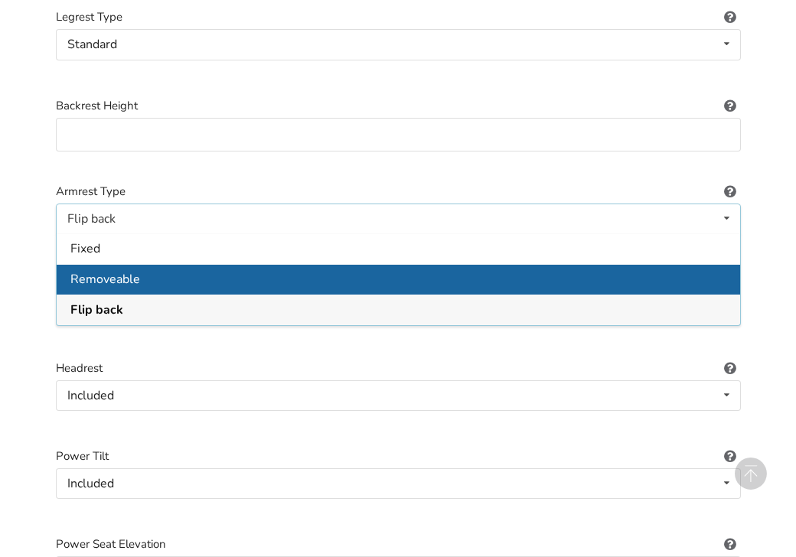
click at [154, 272] on div "Removeable" at bounding box center [398, 279] width 683 height 31
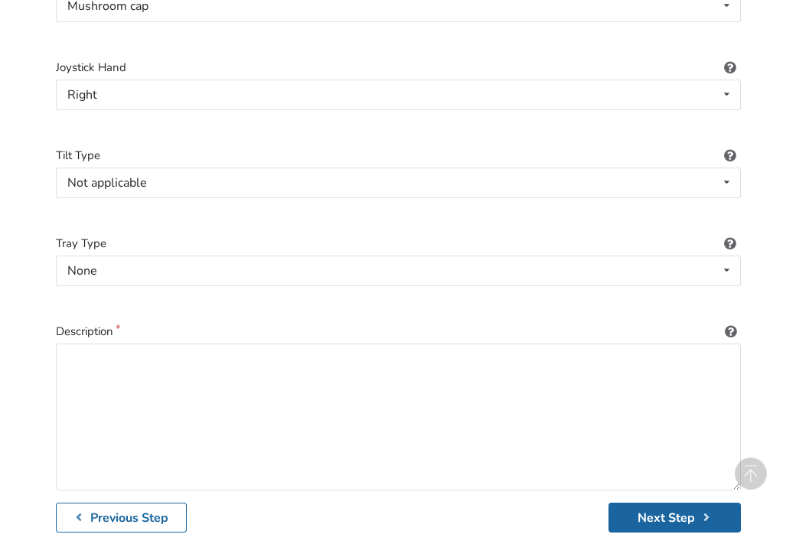
scroll to position [2318, 0]
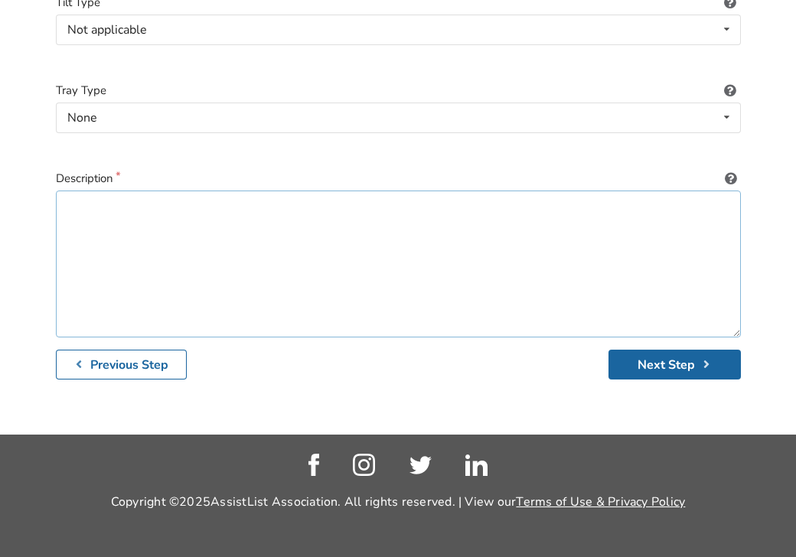
click at [117, 211] on textarea at bounding box center [398, 263] width 685 height 147
type textarea "S"
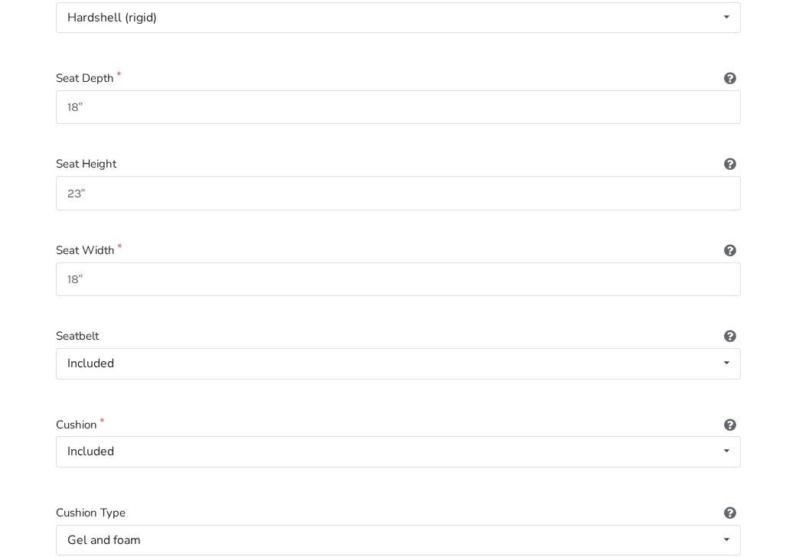
scroll to position [329, 0]
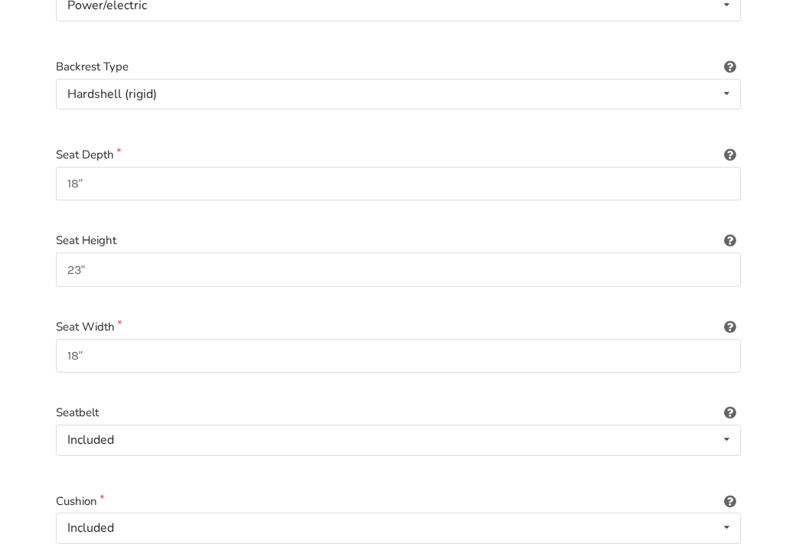
type textarea "Stretto Q6 Edge - good condition. Does have a small tear in the back cushion al…"
click at [107, 184] on input "18"" at bounding box center [398, 184] width 685 height 34
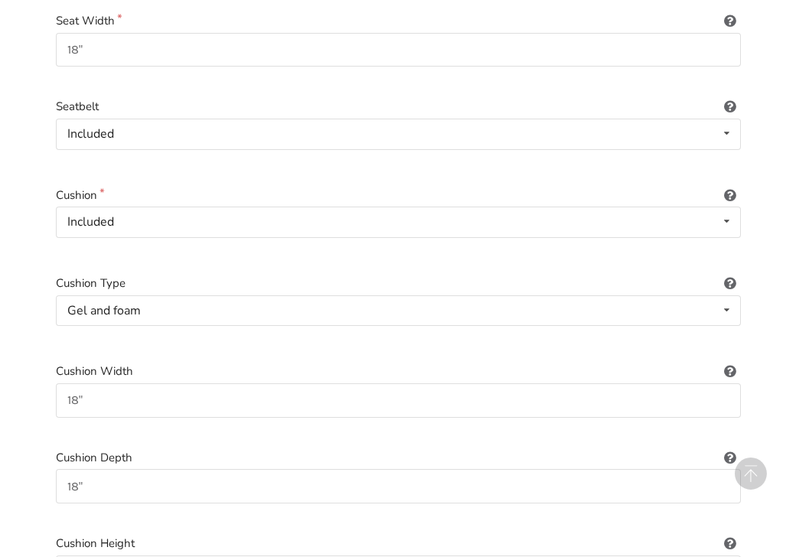
scroll to position [711, 0]
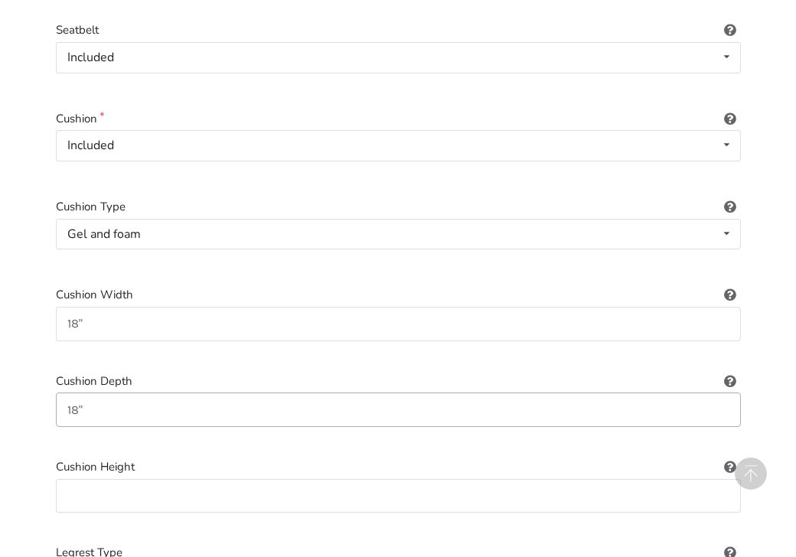
drag, startPoint x: 73, startPoint y: 408, endPoint x: 63, endPoint y: 408, distance: 10.7
click at [63, 408] on input "18"" at bounding box center [398, 409] width 685 height 34
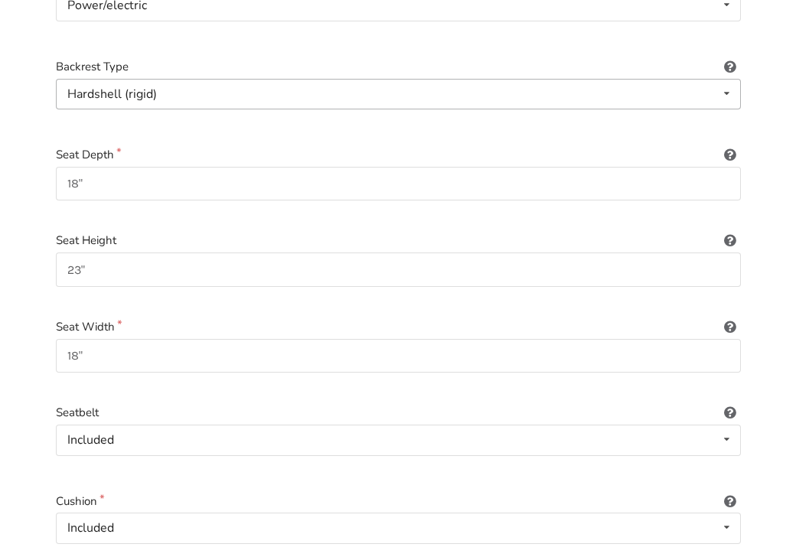
scroll to position [252, 0]
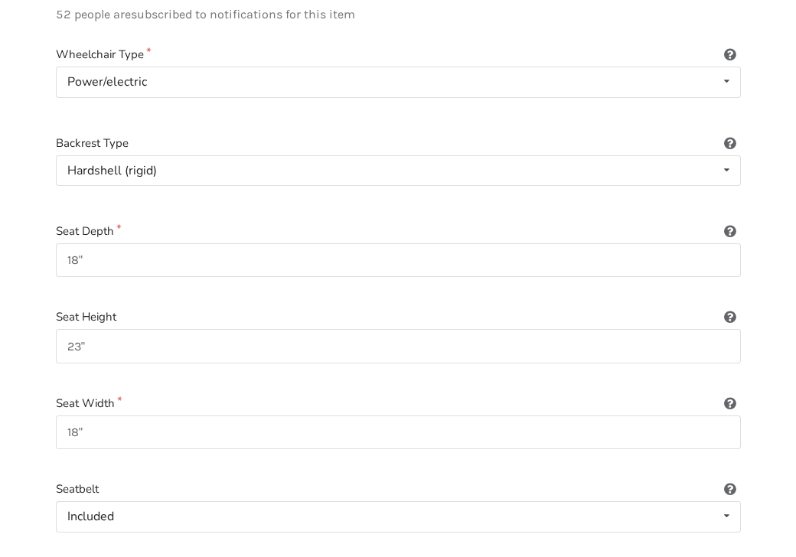
type input "20""
drag, startPoint x: 91, startPoint y: 259, endPoint x: 62, endPoint y: 259, distance: 29.1
click at [62, 259] on input "18"" at bounding box center [398, 260] width 685 height 34
type input "23""
drag, startPoint x: 88, startPoint y: 433, endPoint x: 55, endPoint y: 432, distance: 32.9
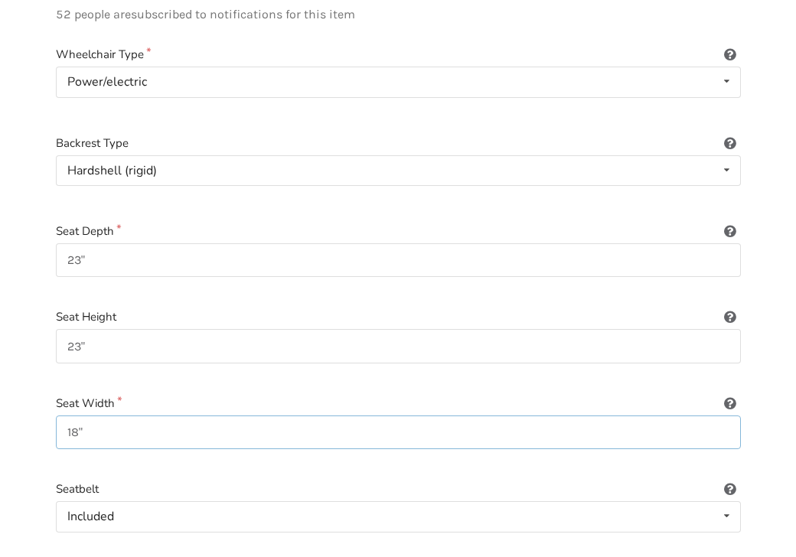
click at [58, 432] on input "18"" at bounding box center [398, 432] width 685 height 34
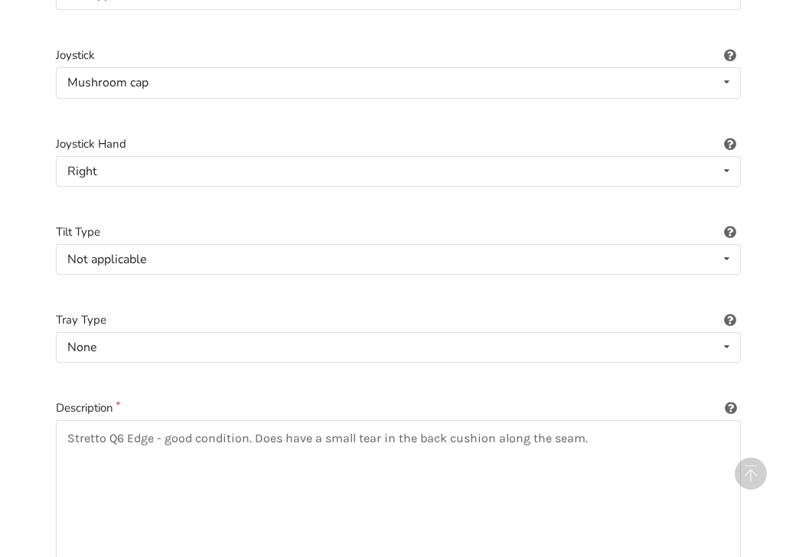
scroll to position [2318, 0]
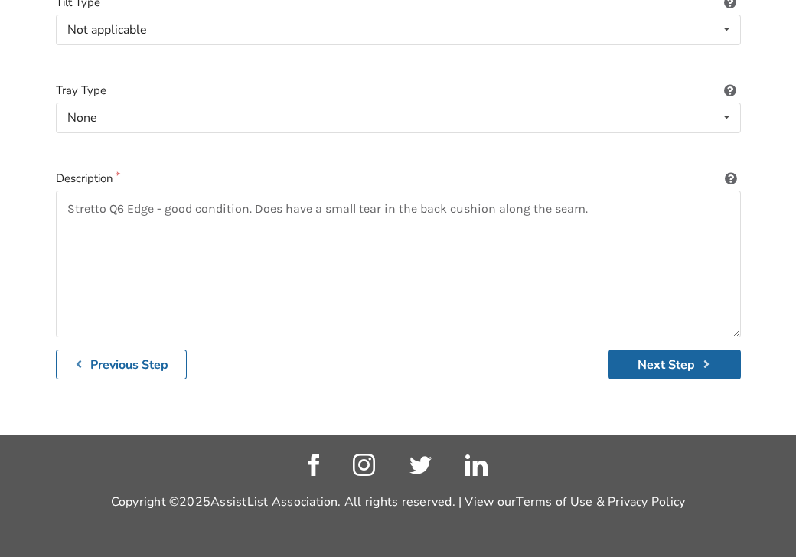
type input "23""
click at [601, 204] on textarea "Stretto Q6 Edge - good condition. Does have a small tear in the back cushion al…" at bounding box center [398, 263] width 685 height 147
click at [630, 212] on textarea "Stretto Q6 Edge - good condition. Does have a small tear in the back cushion al…" at bounding box center [398, 263] width 685 height 147
click at [209, 227] on textarea "Stretto Q6 Edge - good condition. Does have a small tear in the back cushion al…" at bounding box center [398, 263] width 685 height 147
click at [307, 219] on textarea "Stretto Q6 Edge - good condition. Does have a small tear in the back cushion al…" at bounding box center [398, 263] width 685 height 147
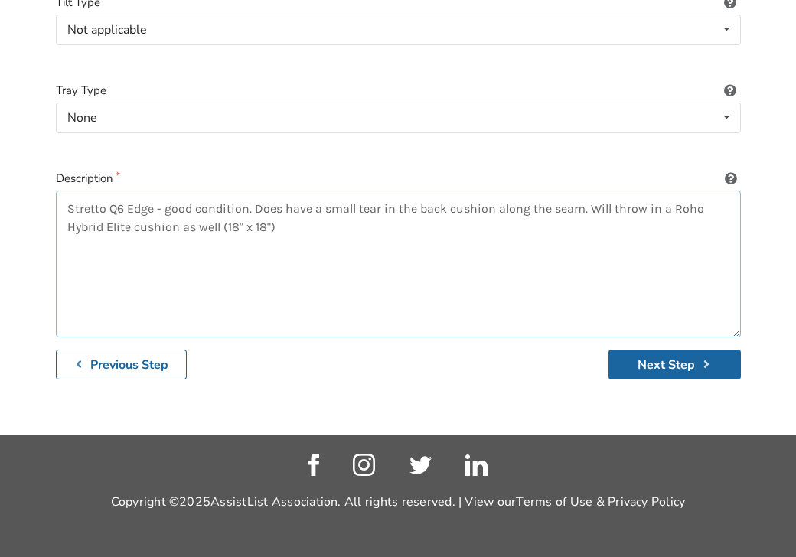
click at [287, 227] on textarea "Stretto Q6 Edge - good condition. Does have a small tear in the back cushion al…" at bounding box center [398, 263] width 685 height 147
click at [287, 226] on textarea "Stretto Q6 Edge - good condition. Does have a small tear in the back cushion al…" at bounding box center [398, 263] width 685 height 147
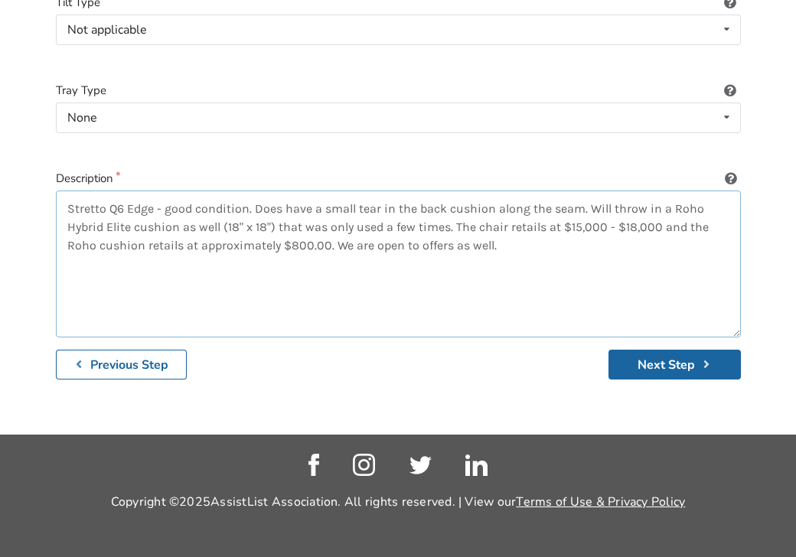
drag, startPoint x: 500, startPoint y: 245, endPoint x: 455, endPoint y: 244, distance: 45.1
click at [455, 244] on textarea "Stretto Q6 Edge - good condition. Does have a small tear in the back cushion al…" at bounding box center [398, 263] width 685 height 147
type textarea "Stretto Q6 Edge - good condition. Does have a small tear in the back cushion al…"
click at [670, 365] on button "Next Step" at bounding box center [674, 365] width 132 height 30
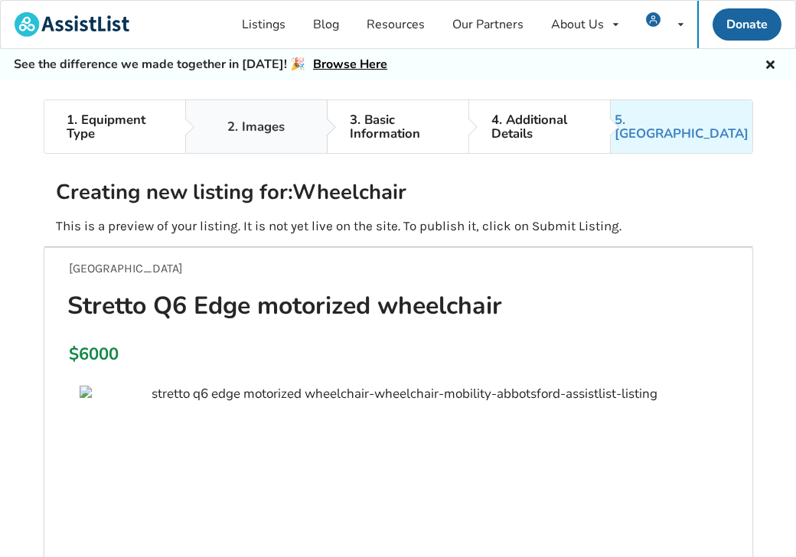
click at [230, 129] on div "2. Images" at bounding box center [255, 127] width 57 height 14
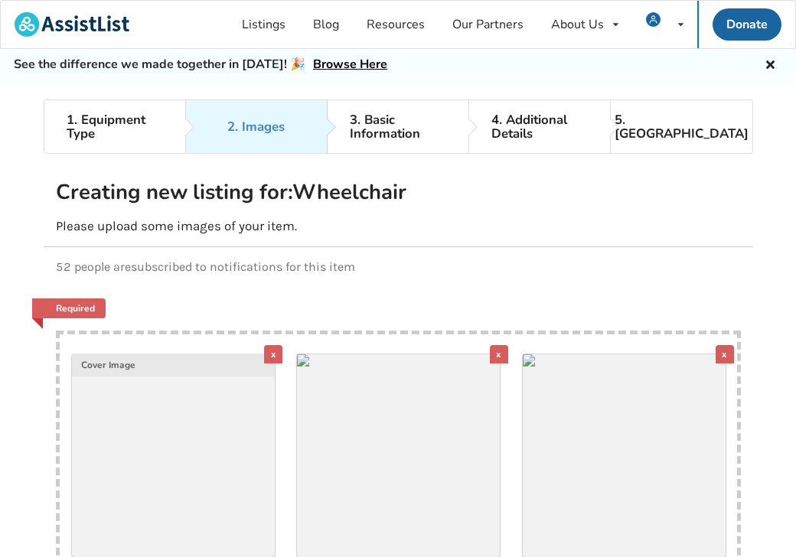
scroll to position [333, 0]
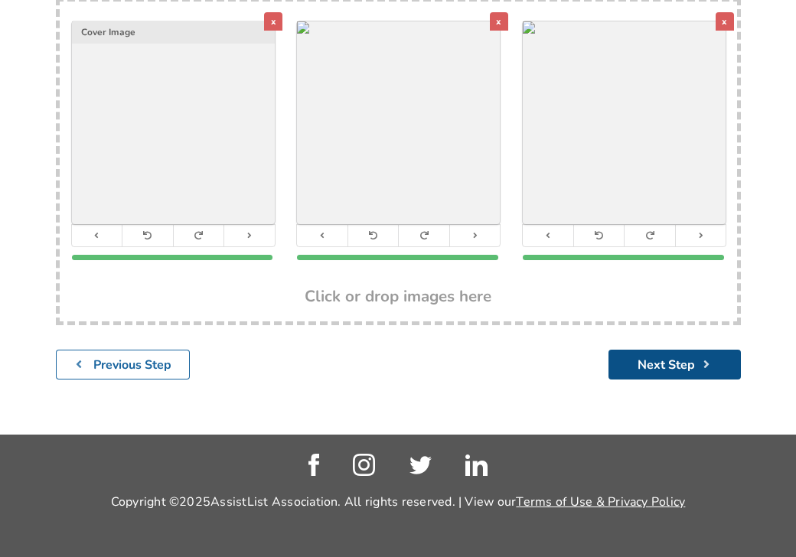
click at [640, 374] on button "Next Step" at bounding box center [674, 365] width 132 height 30
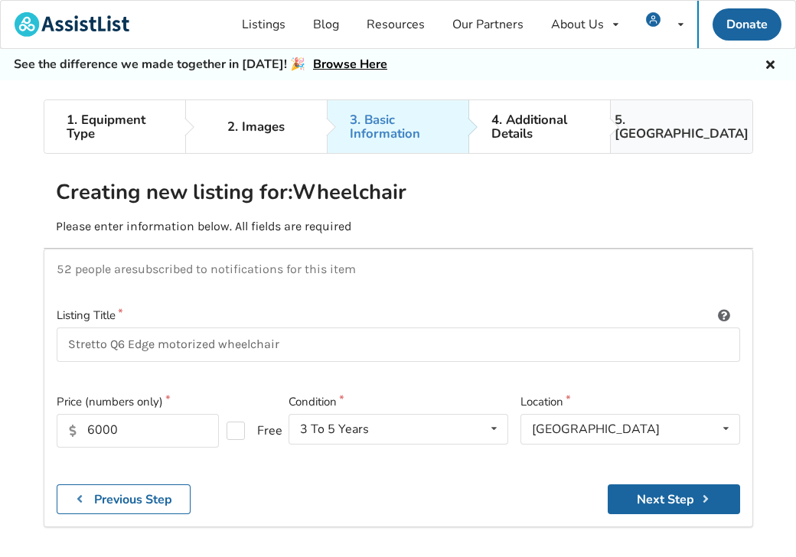
click at [622, 122] on link "5. [GEOGRAPHIC_DATA]" at bounding box center [681, 126] width 142 height 53
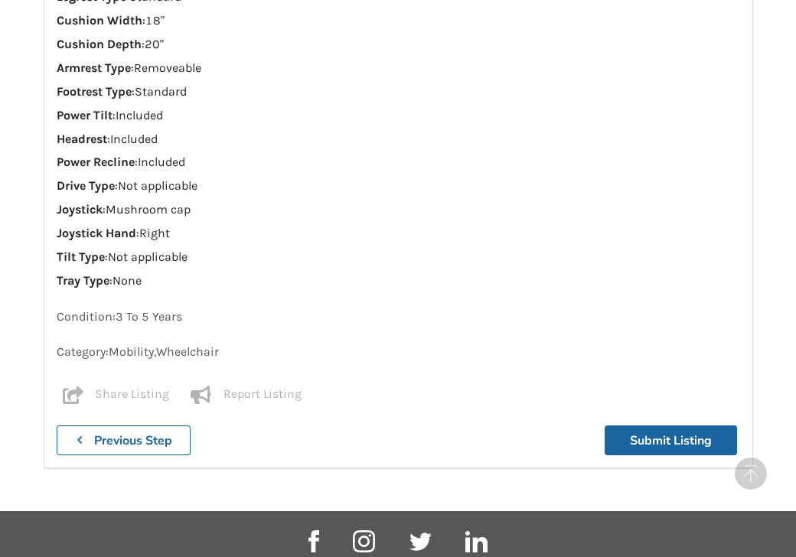
scroll to position [1759, 0]
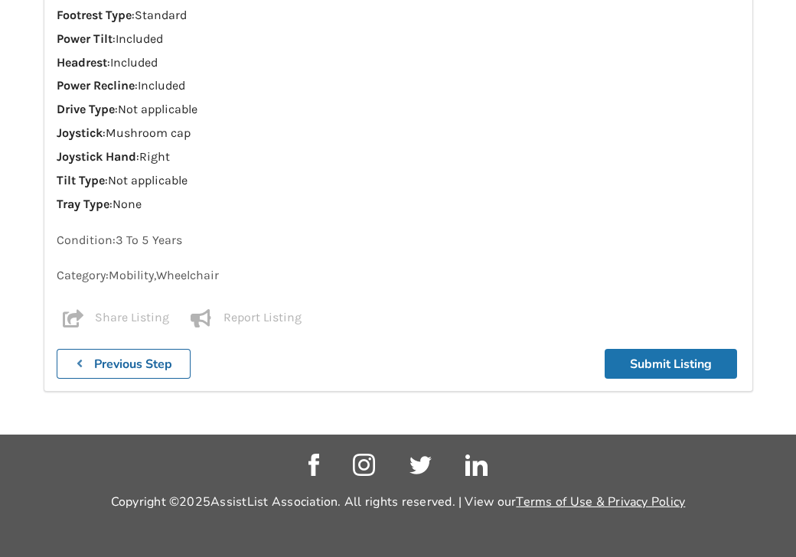
click at [635, 366] on button "Submit Listing" at bounding box center [670, 364] width 132 height 30
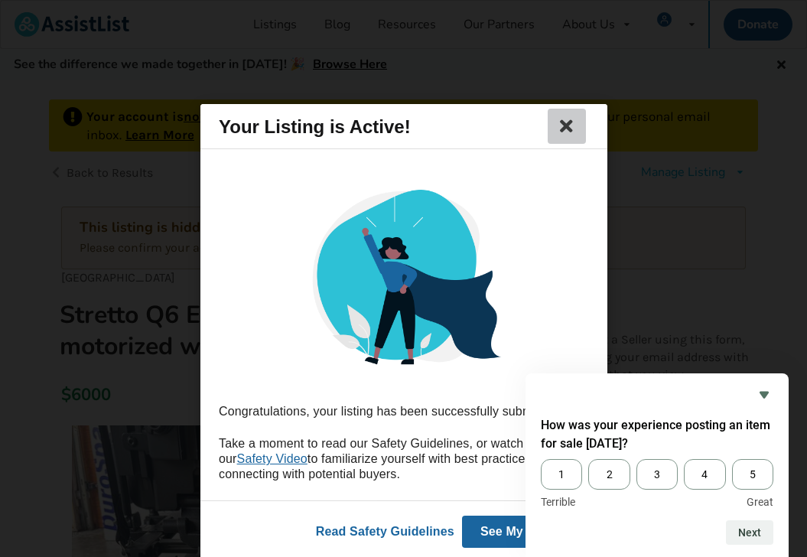
click at [569, 131] on icon at bounding box center [565, 126] width 21 height 18
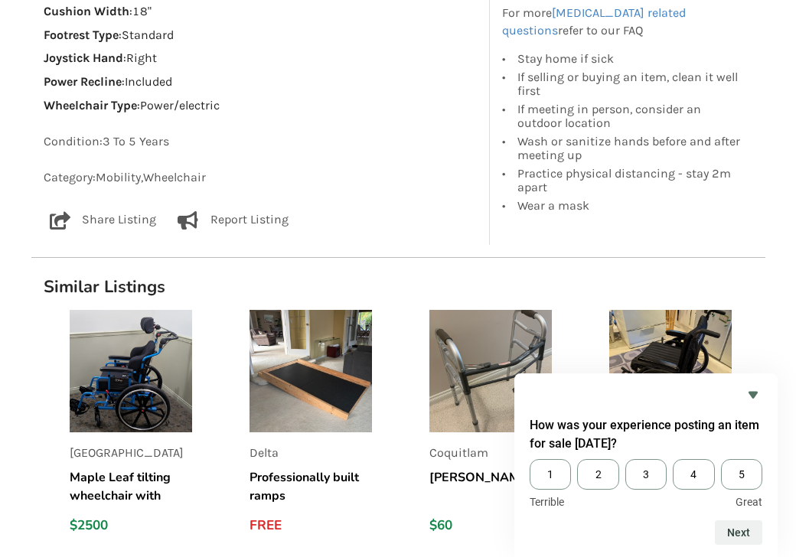
scroll to position [1759, 0]
